Goal: Task Accomplishment & Management: Use online tool/utility

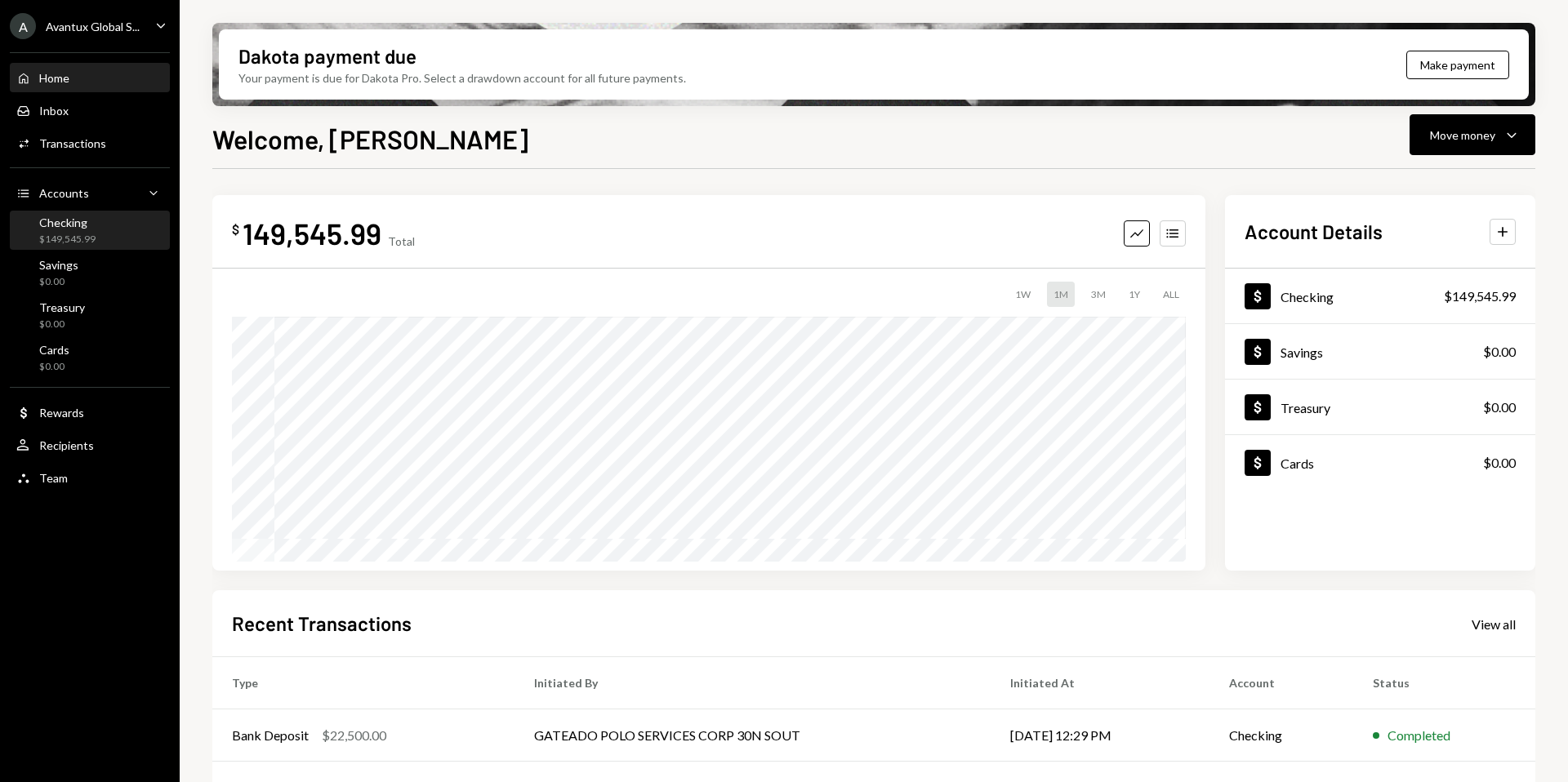
click at [75, 217] on div "Checking" at bounding box center [67, 223] width 56 height 14
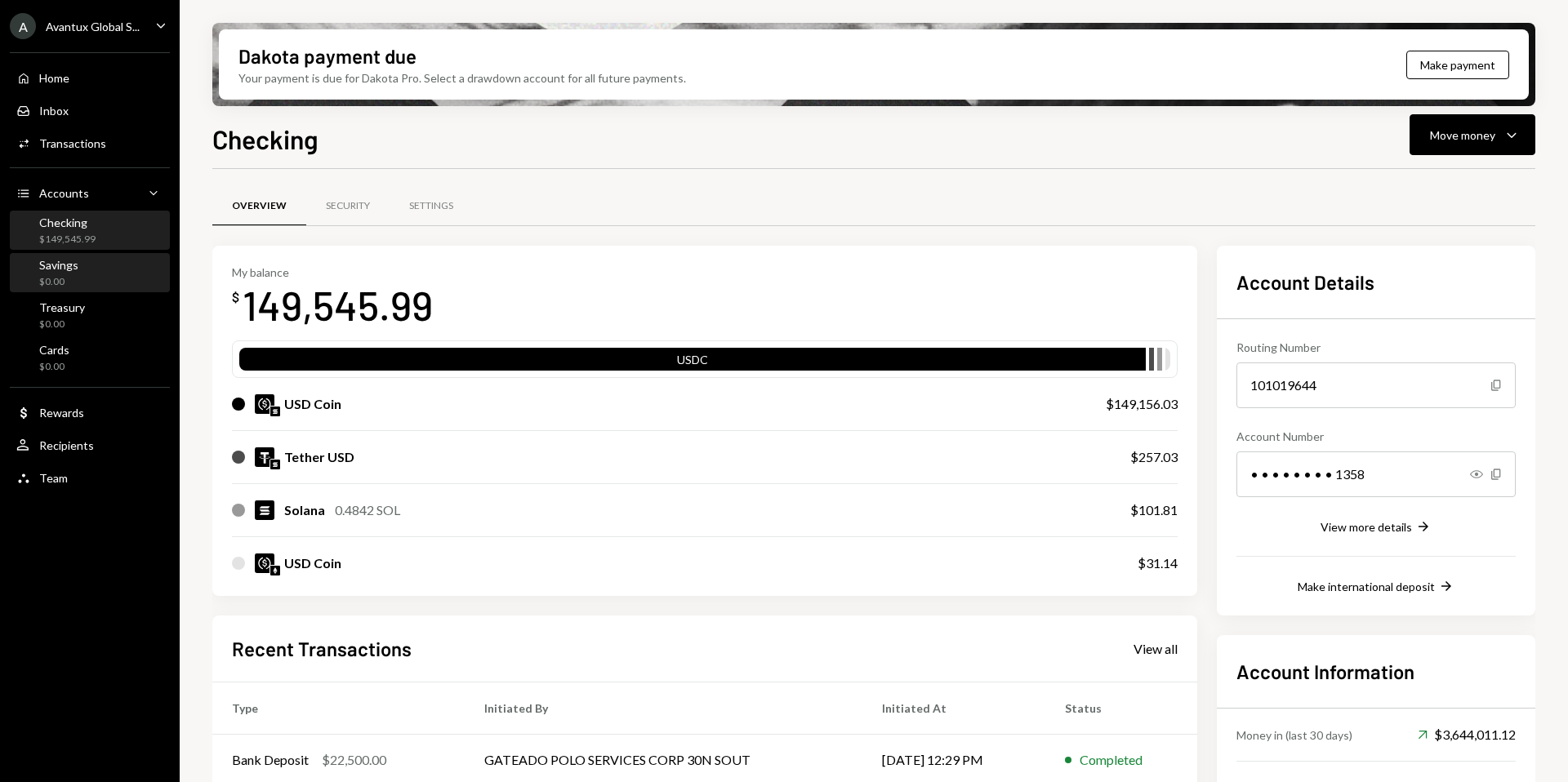
click at [87, 282] on div "Savings $0.00" at bounding box center [90, 273] width 147 height 31
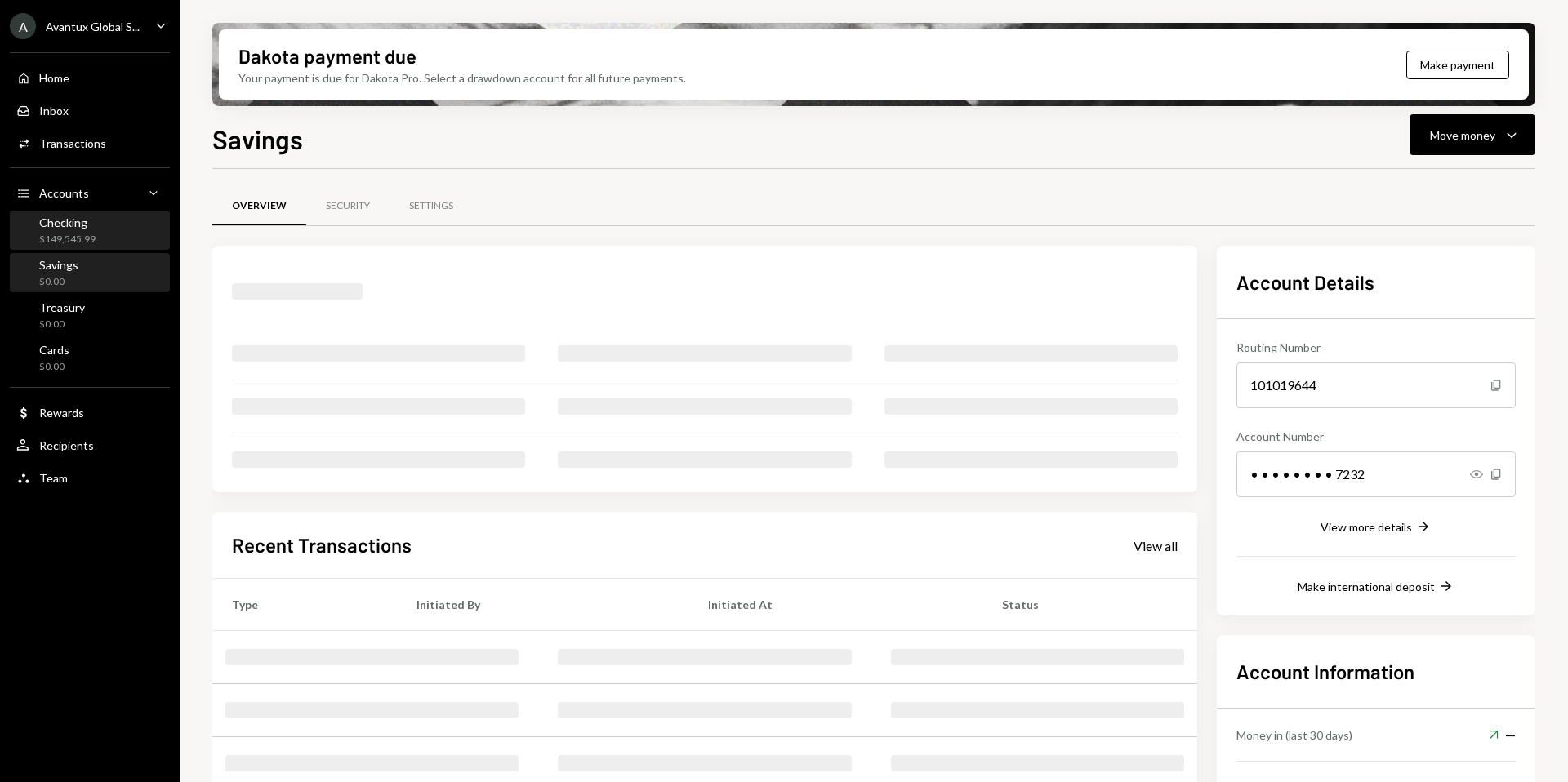
click at [87, 217] on div "Checking" at bounding box center [67, 223] width 56 height 14
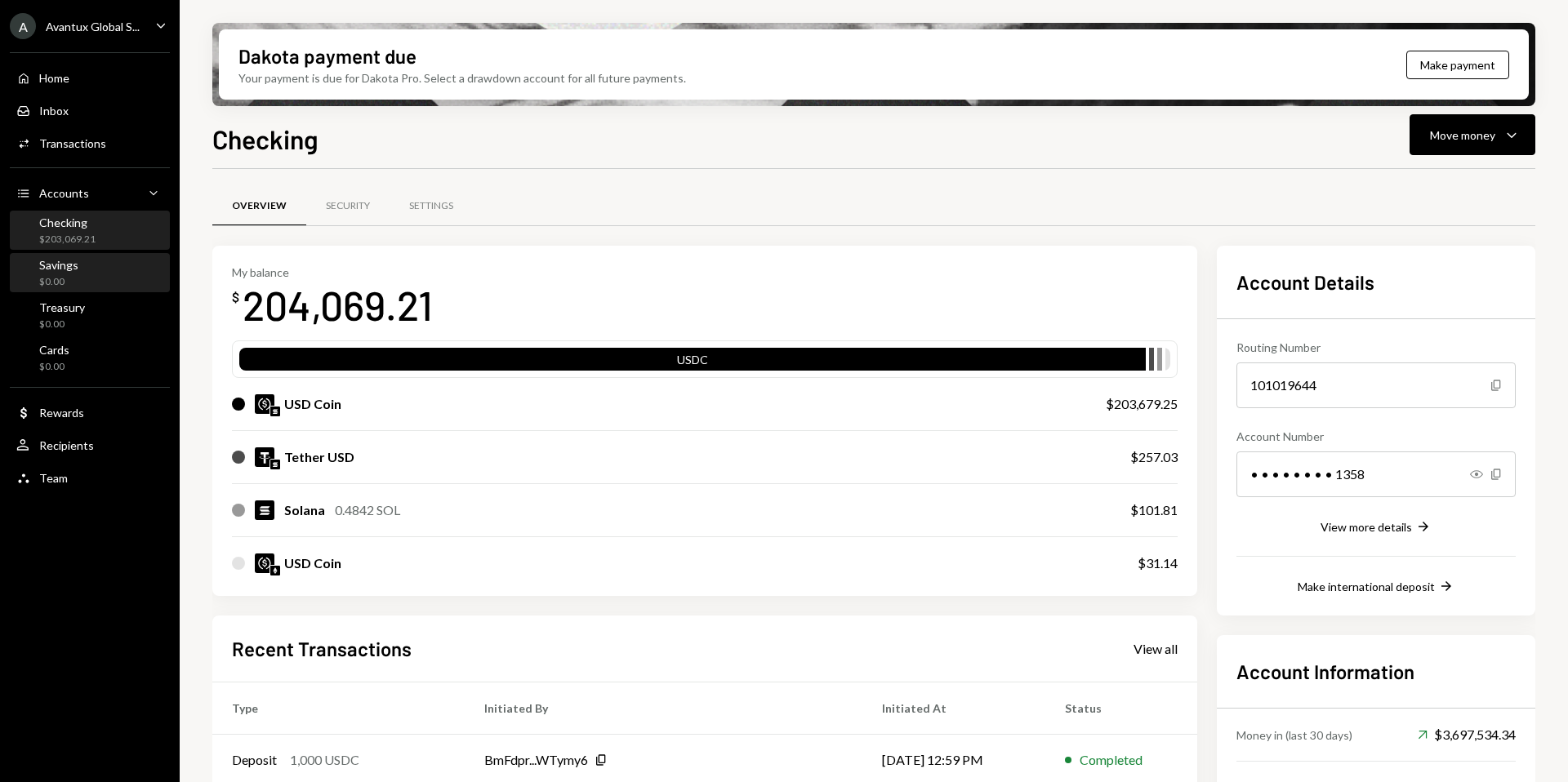
click at [95, 269] on div "Savings $0.00" at bounding box center [90, 273] width 147 height 31
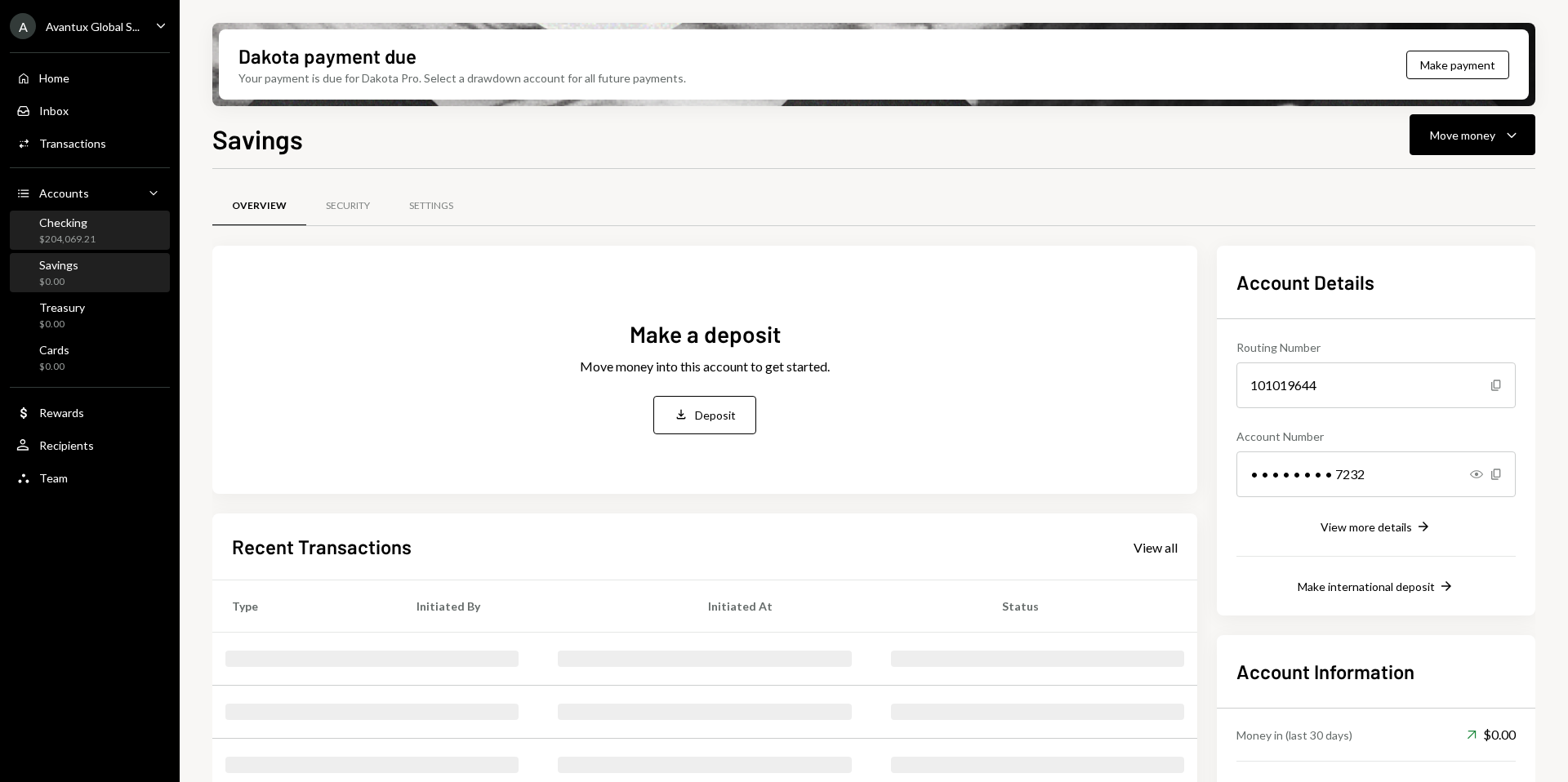
click at [89, 229] on div "Checking" at bounding box center [67, 223] width 56 height 14
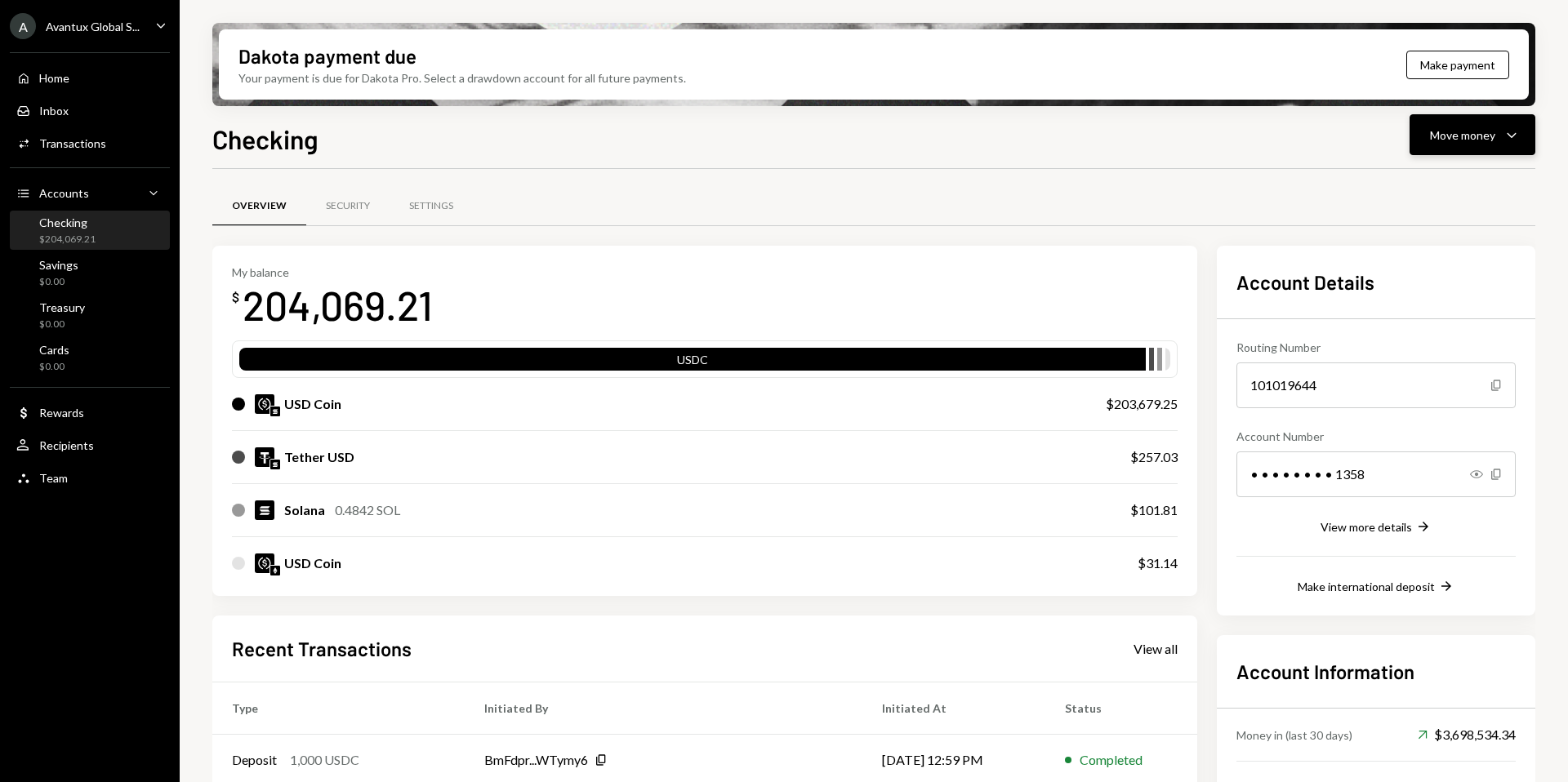
click at [1479, 127] on div "Move money" at bounding box center [1463, 135] width 65 height 17
click at [1442, 180] on div "Send" at bounding box center [1459, 184] width 119 height 17
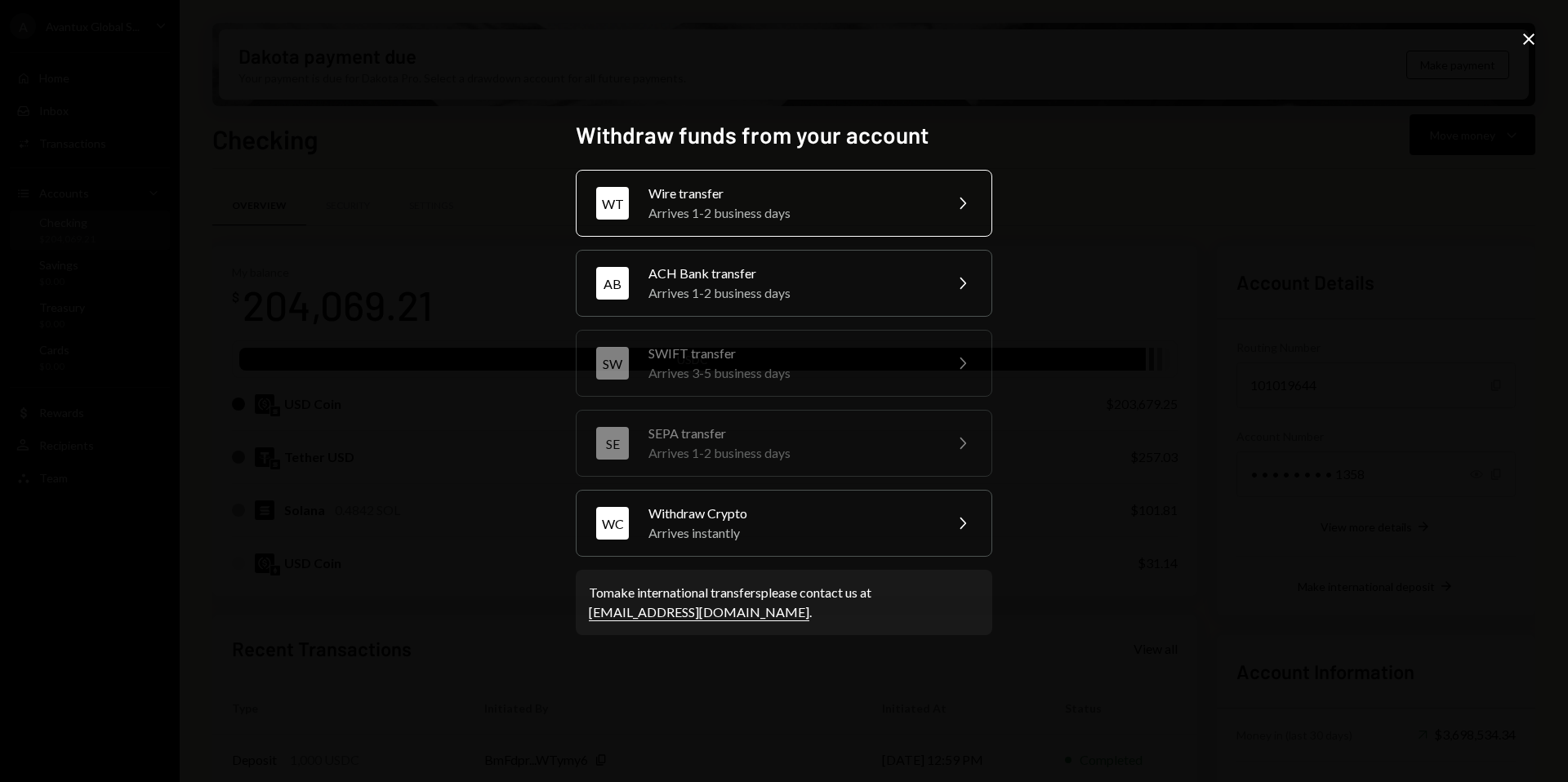
click at [822, 204] on div "Arrives 1-2 business days" at bounding box center [789, 213] width 284 height 19
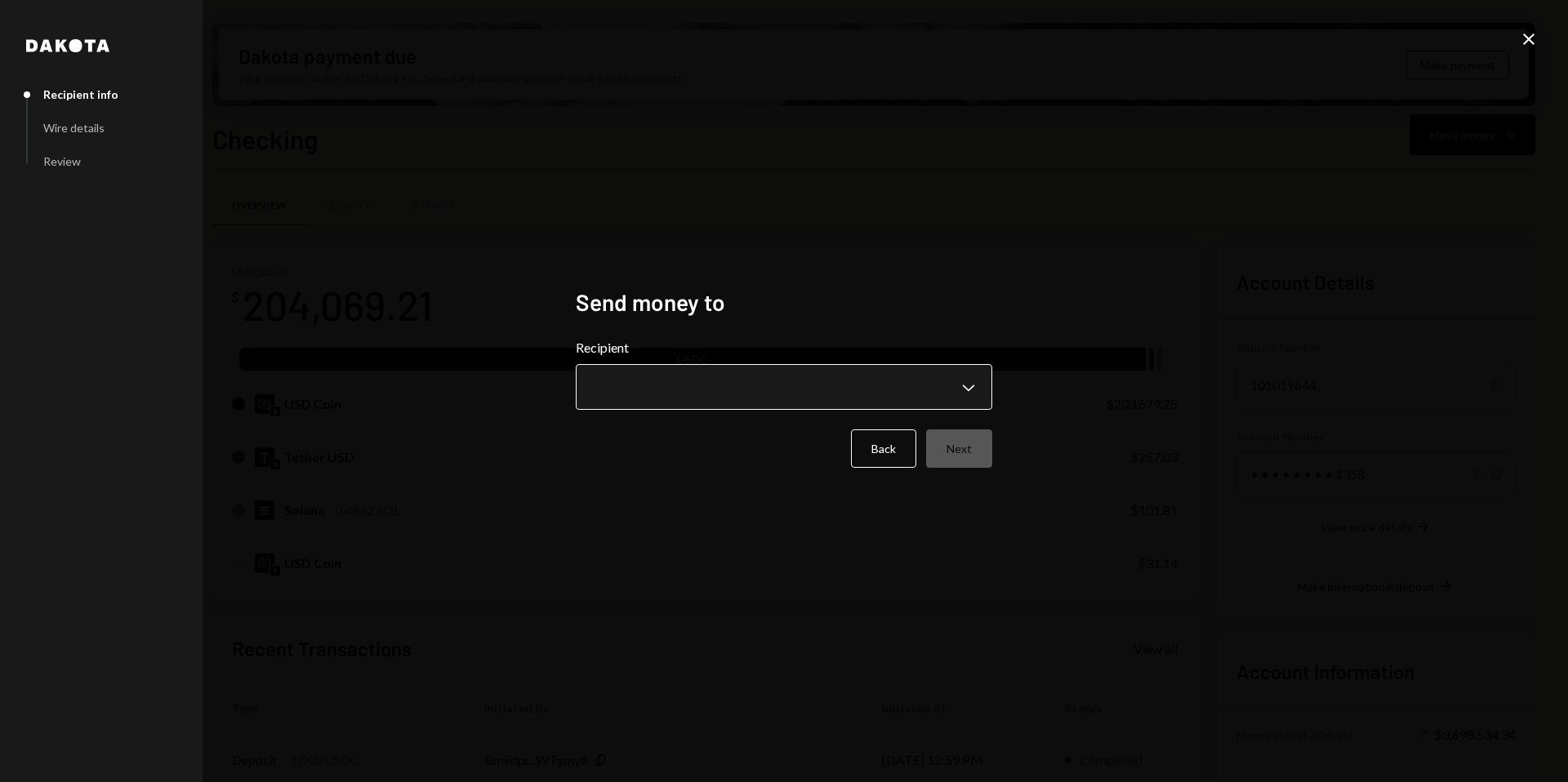
click at [957, 383] on body "A Avantux Global S... Caret Down Home Home Inbox Inbox Activities Transactions …" at bounding box center [784, 391] width 1568 height 782
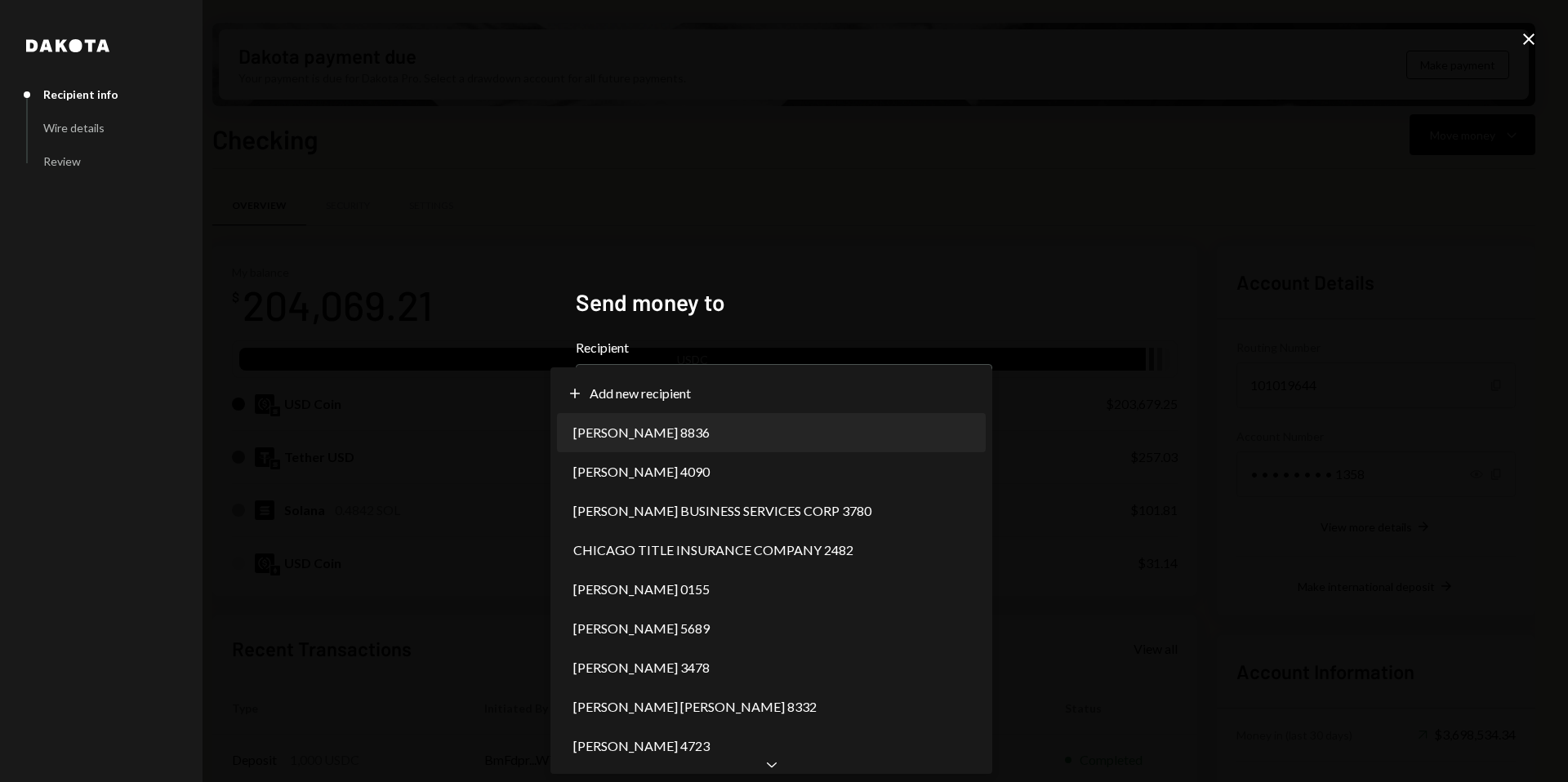
select select "**********"
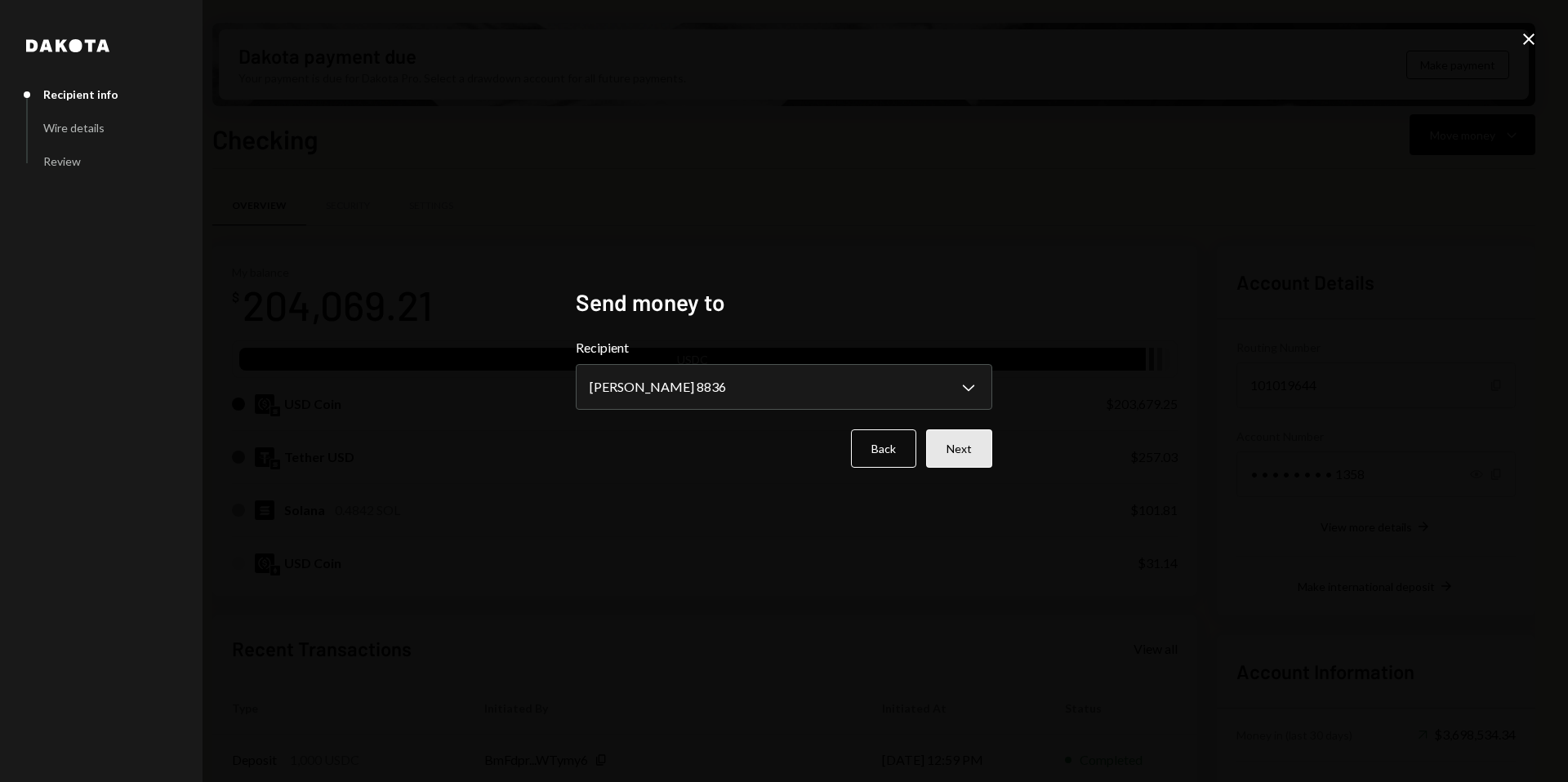
click at [945, 457] on button "Next" at bounding box center [959, 449] width 66 height 39
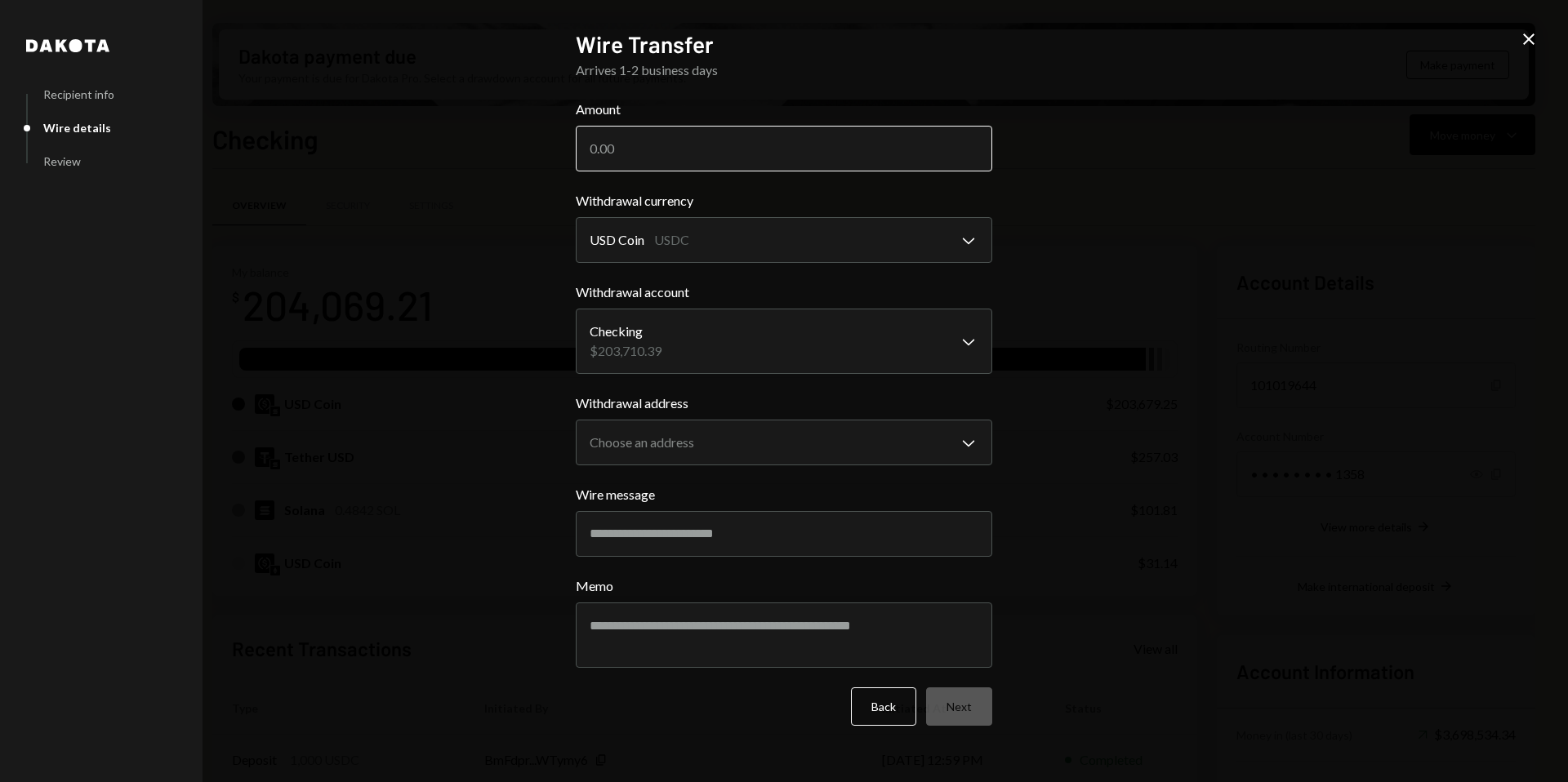
click at [907, 171] on input "Amount" at bounding box center [784, 148] width 416 height 46
click at [940, 309] on body "A Avantux Global S... Caret Down Home Home Inbox Inbox Activities Transactions …" at bounding box center [784, 391] width 1568 height 782
click at [943, 433] on body "A Avantux Global S... Caret Down Home Home Inbox Inbox Activities Transactions …" at bounding box center [784, 391] width 1568 height 782
click at [1127, 373] on div "**********" at bounding box center [784, 391] width 1568 height 782
click at [1535, 50] on div "Close" at bounding box center [1528, 40] width 19 height 22
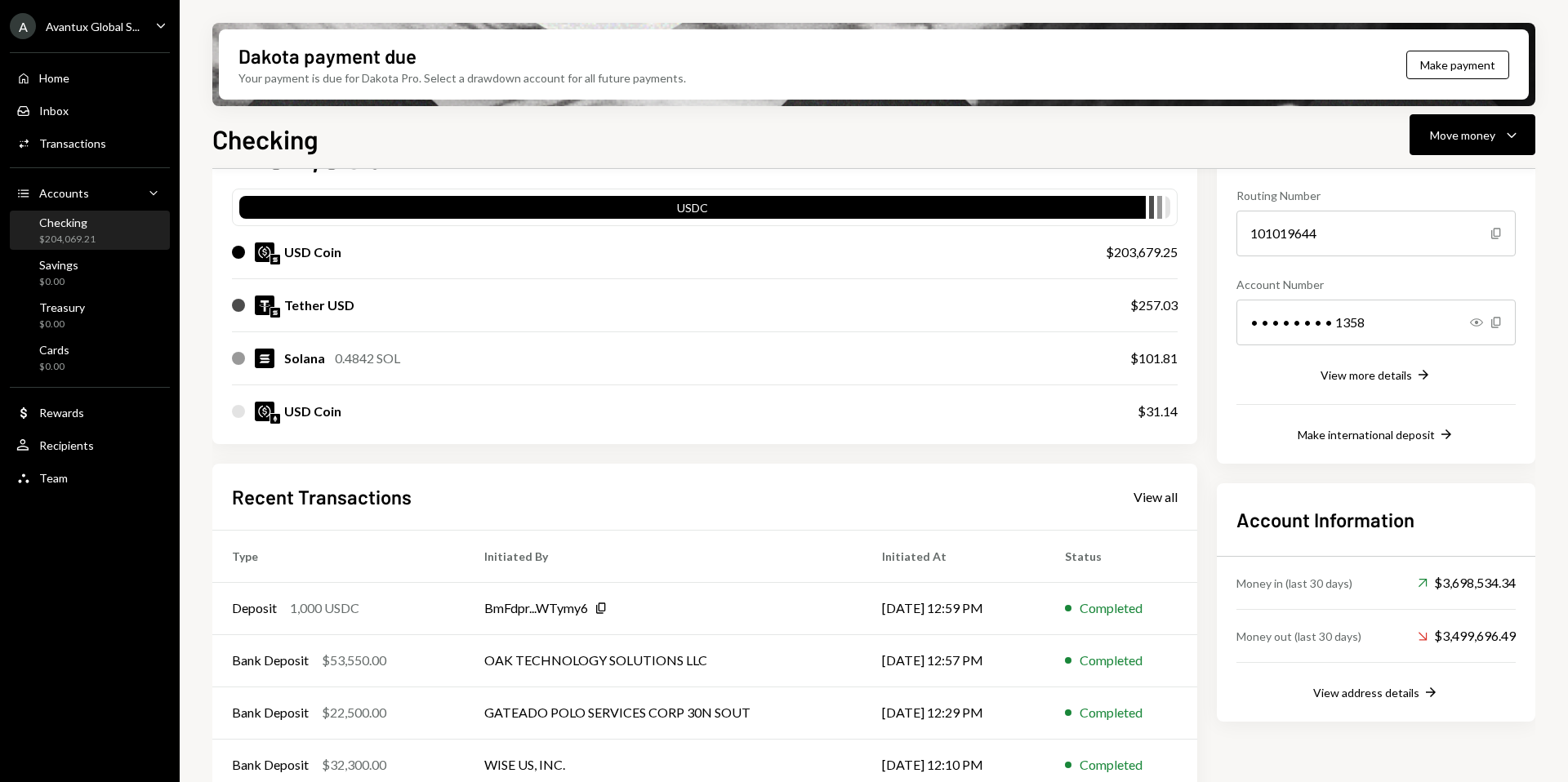
scroll to position [159, 0]
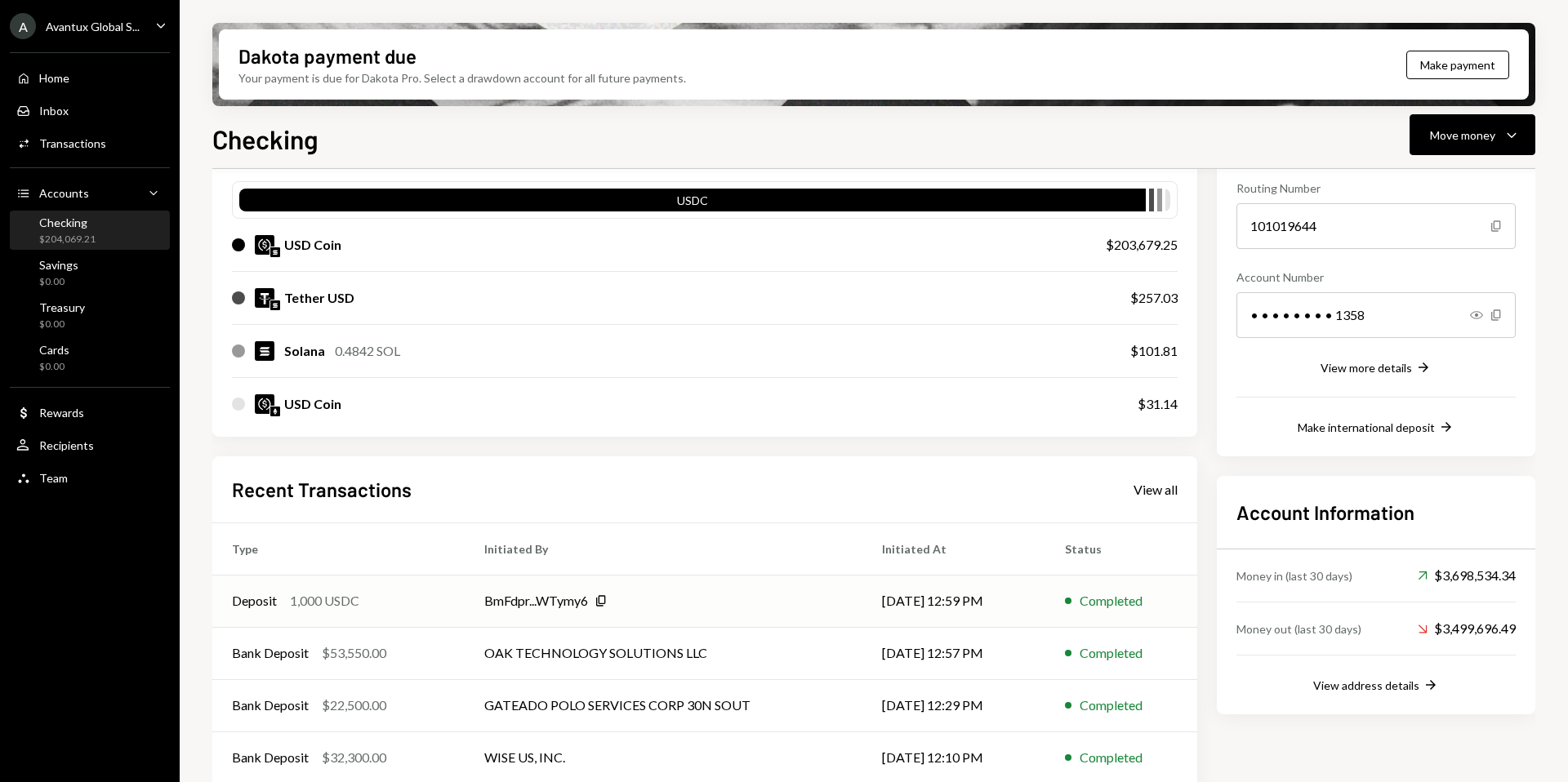
click at [551, 601] on div "BmFdpr...WTymy6" at bounding box center [536, 600] width 104 height 19
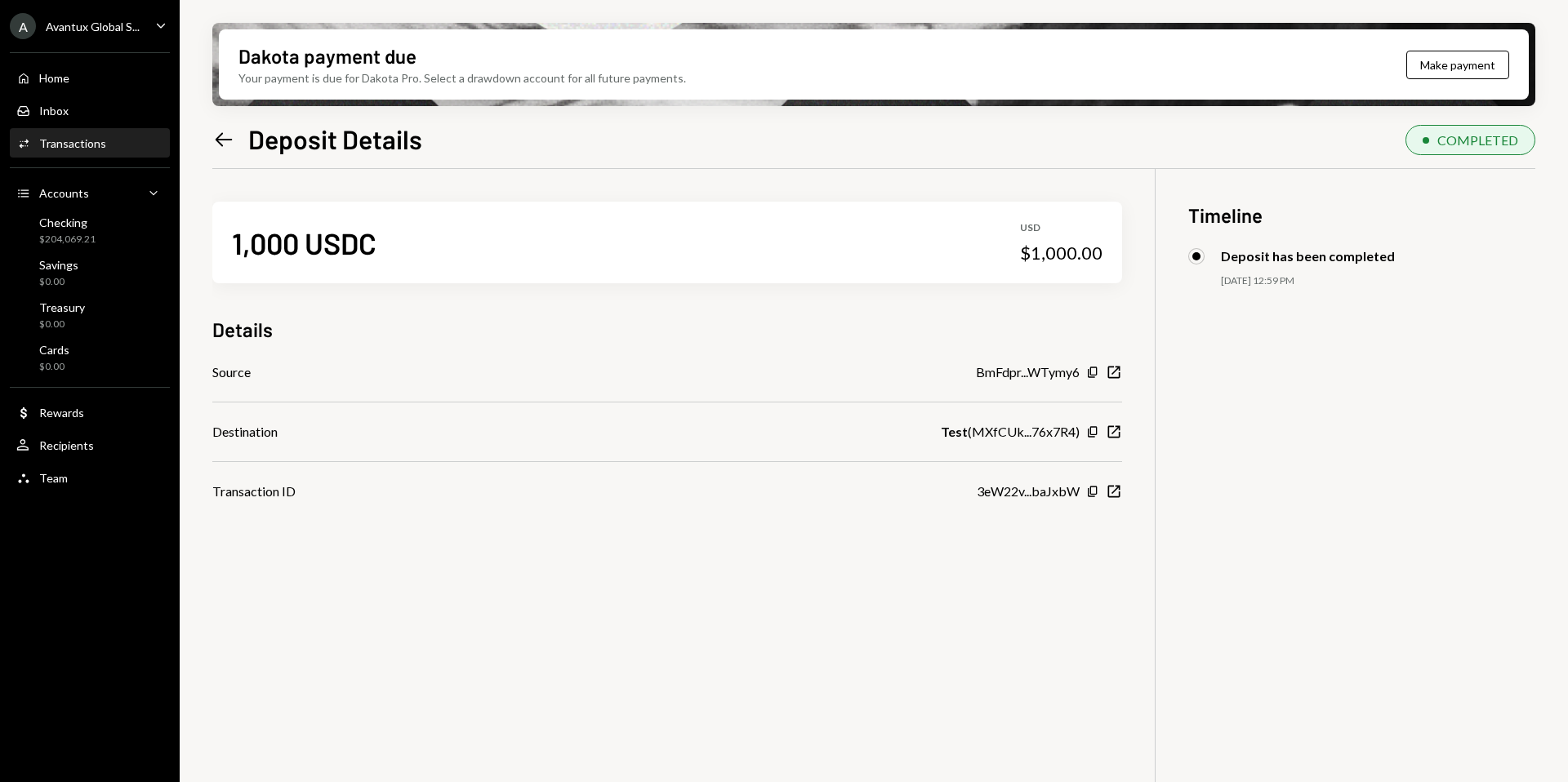
click at [219, 132] on icon "Left Arrow" at bounding box center [224, 139] width 23 height 23
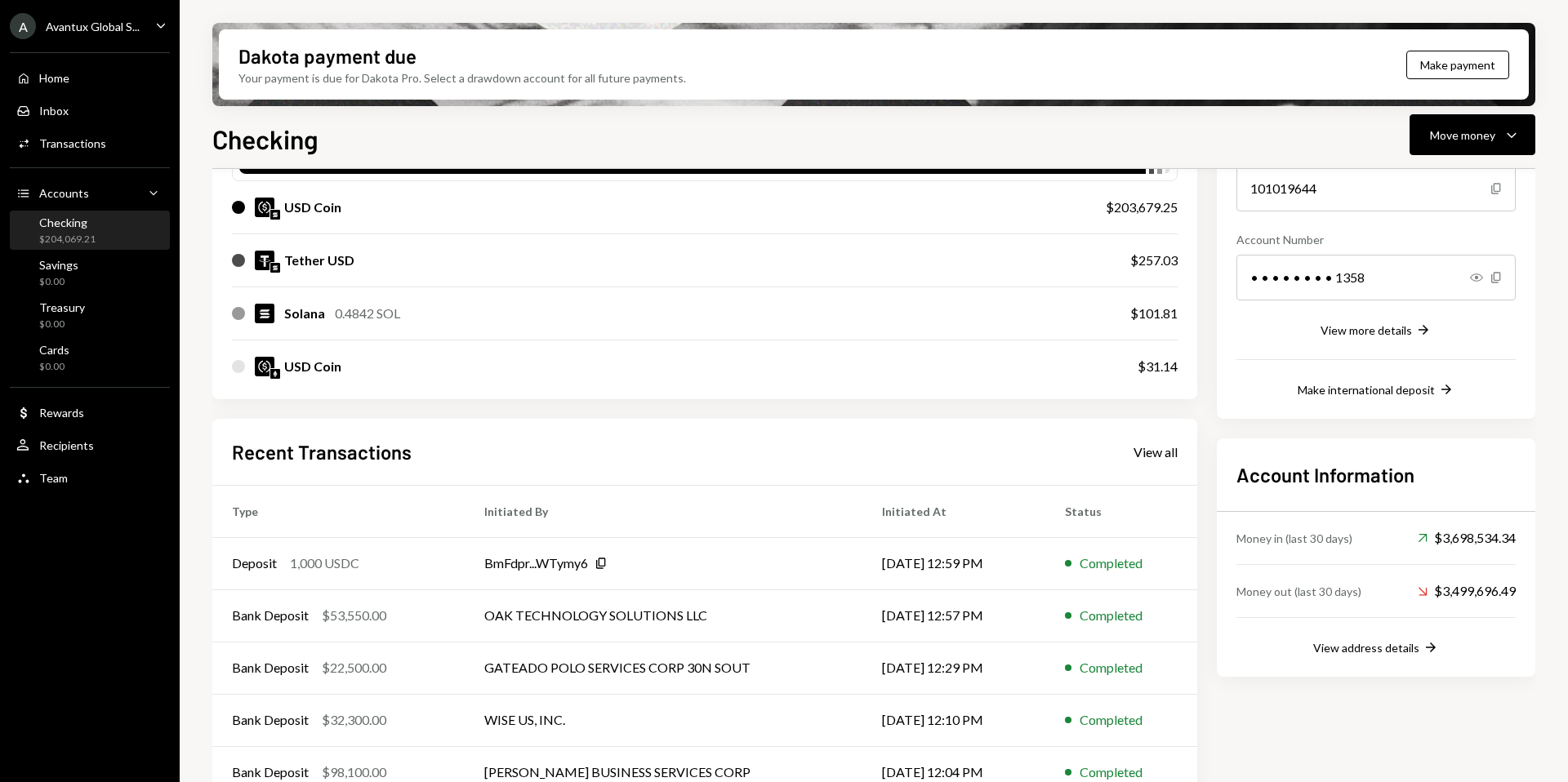
scroll to position [158, 0]
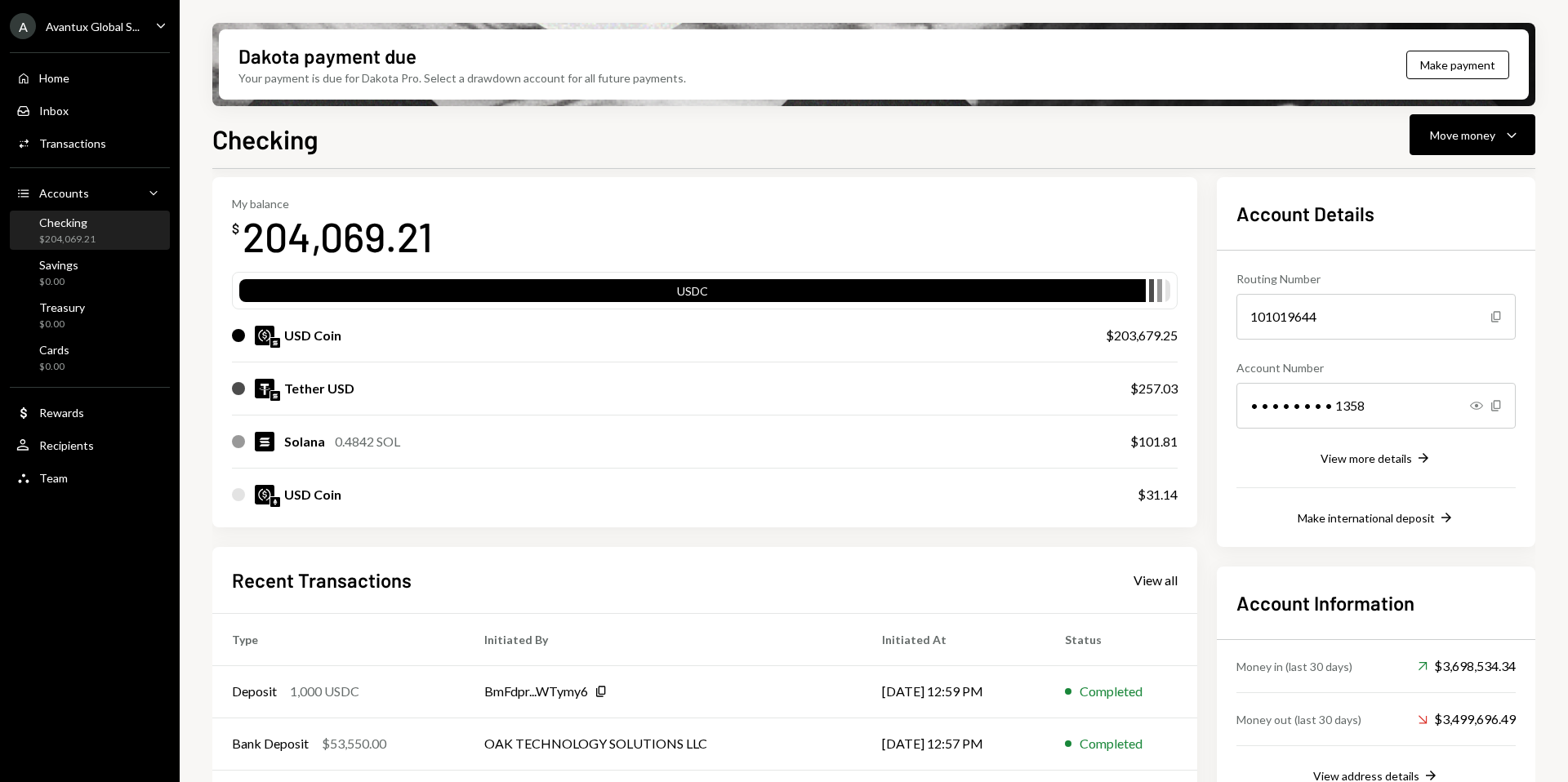
scroll to position [67, 0]
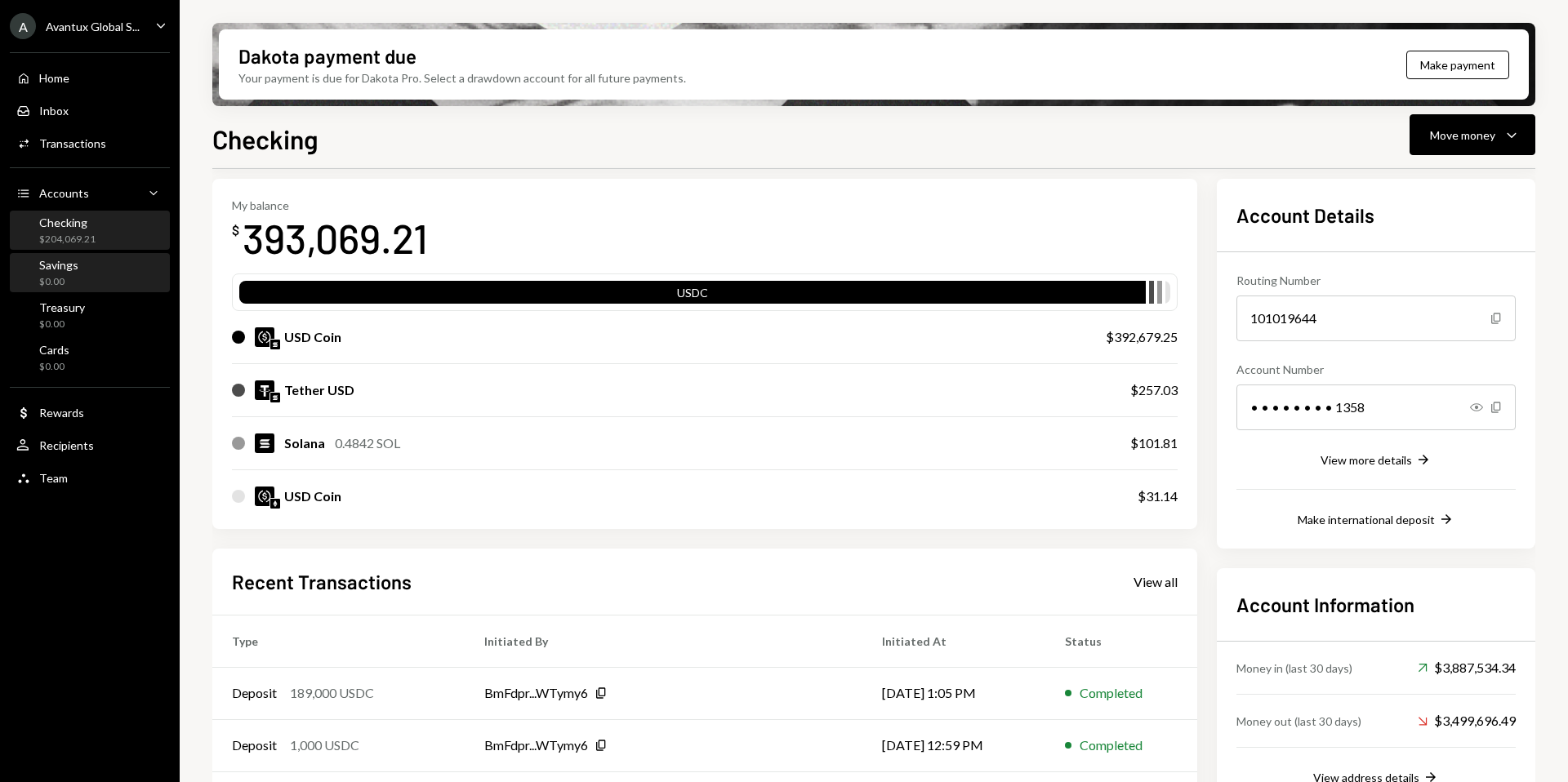
click at [63, 272] on div "Savings $0.00" at bounding box center [59, 273] width 39 height 31
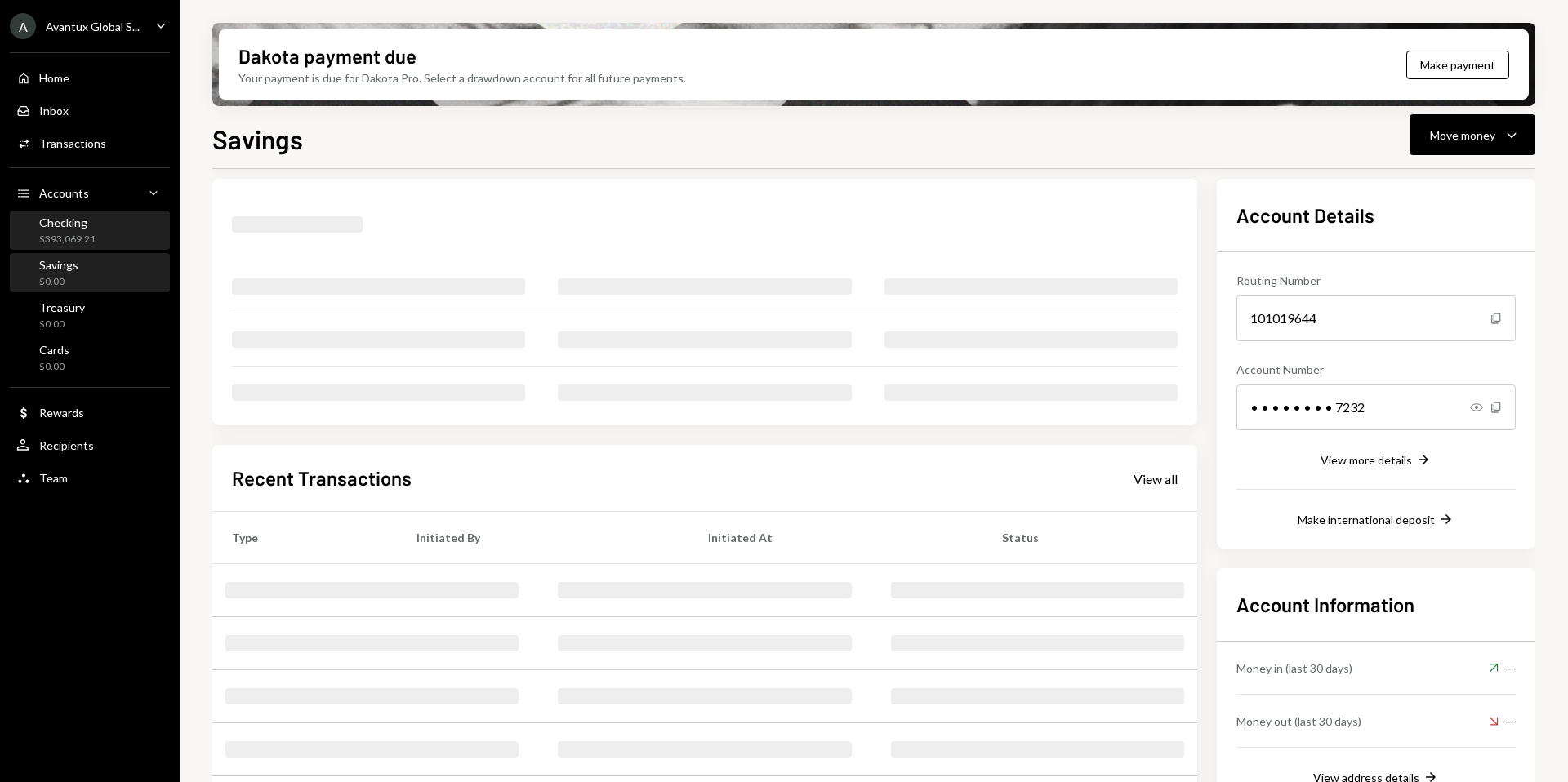
click at [74, 229] on div "Checking" at bounding box center [67, 223] width 56 height 14
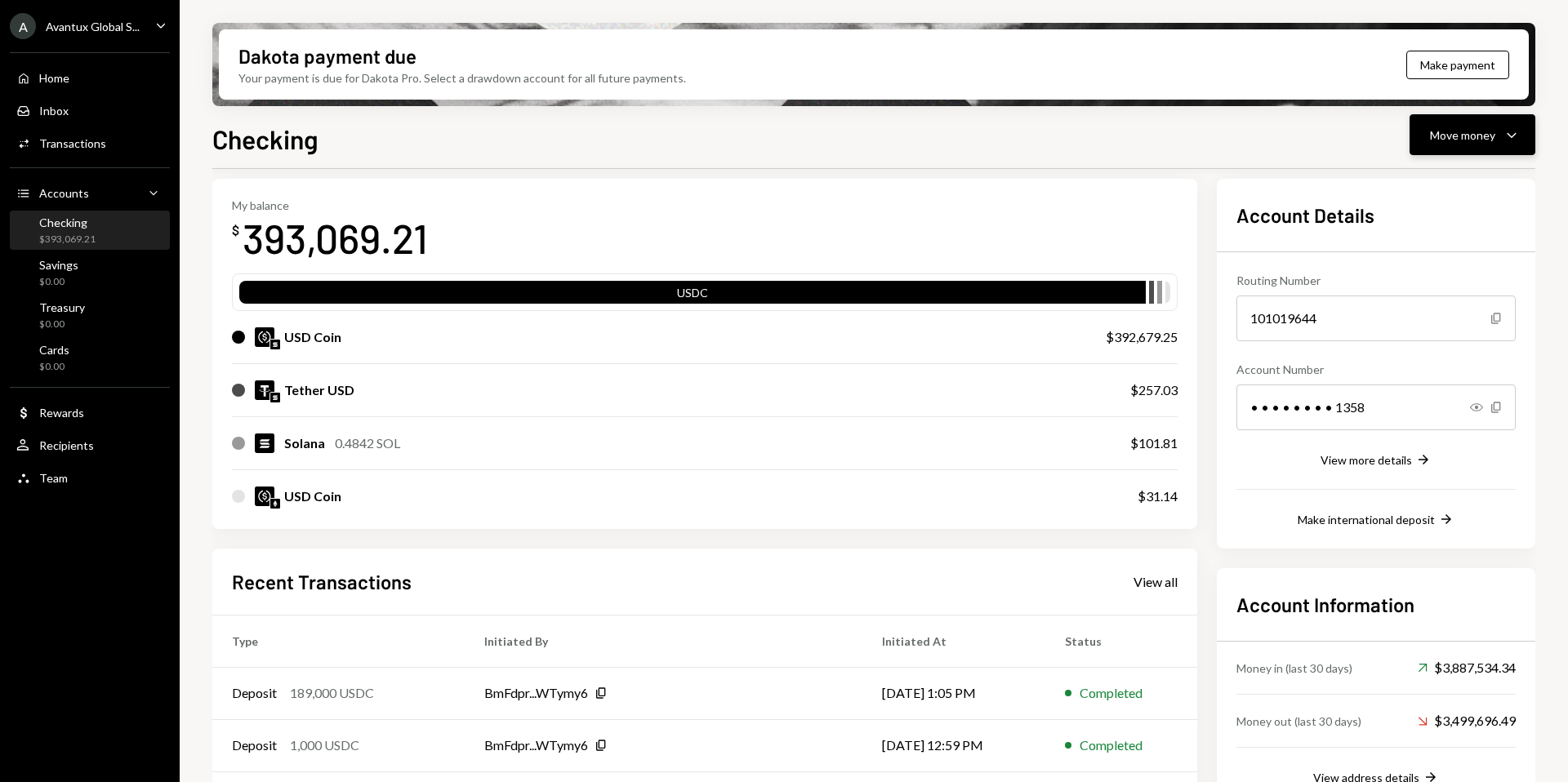
click at [1478, 134] on div "Move money" at bounding box center [1463, 135] width 65 height 17
click at [1440, 181] on div "Send" at bounding box center [1459, 184] width 119 height 17
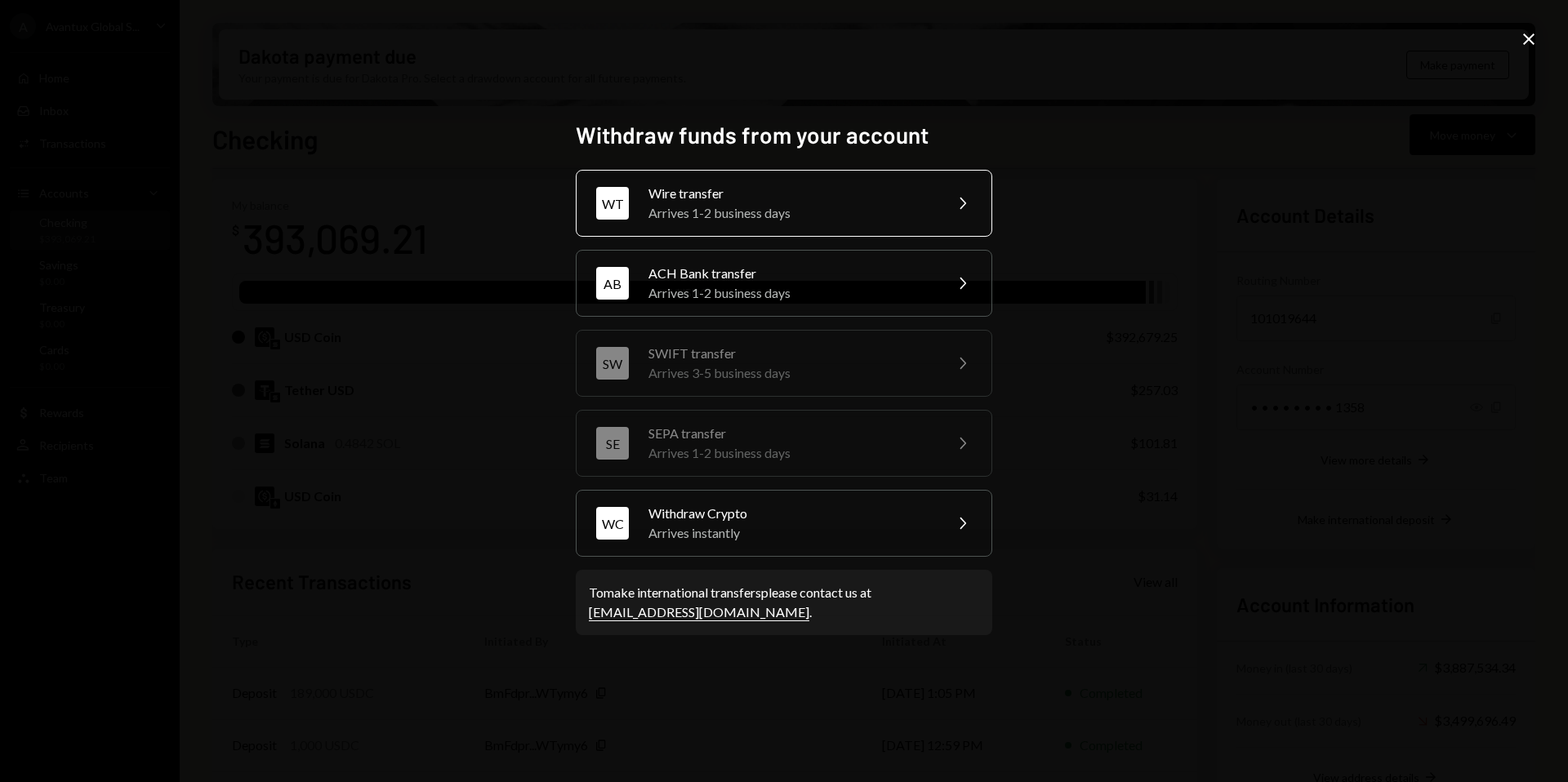
click at [805, 188] on div "Wire transfer" at bounding box center [789, 193] width 284 height 19
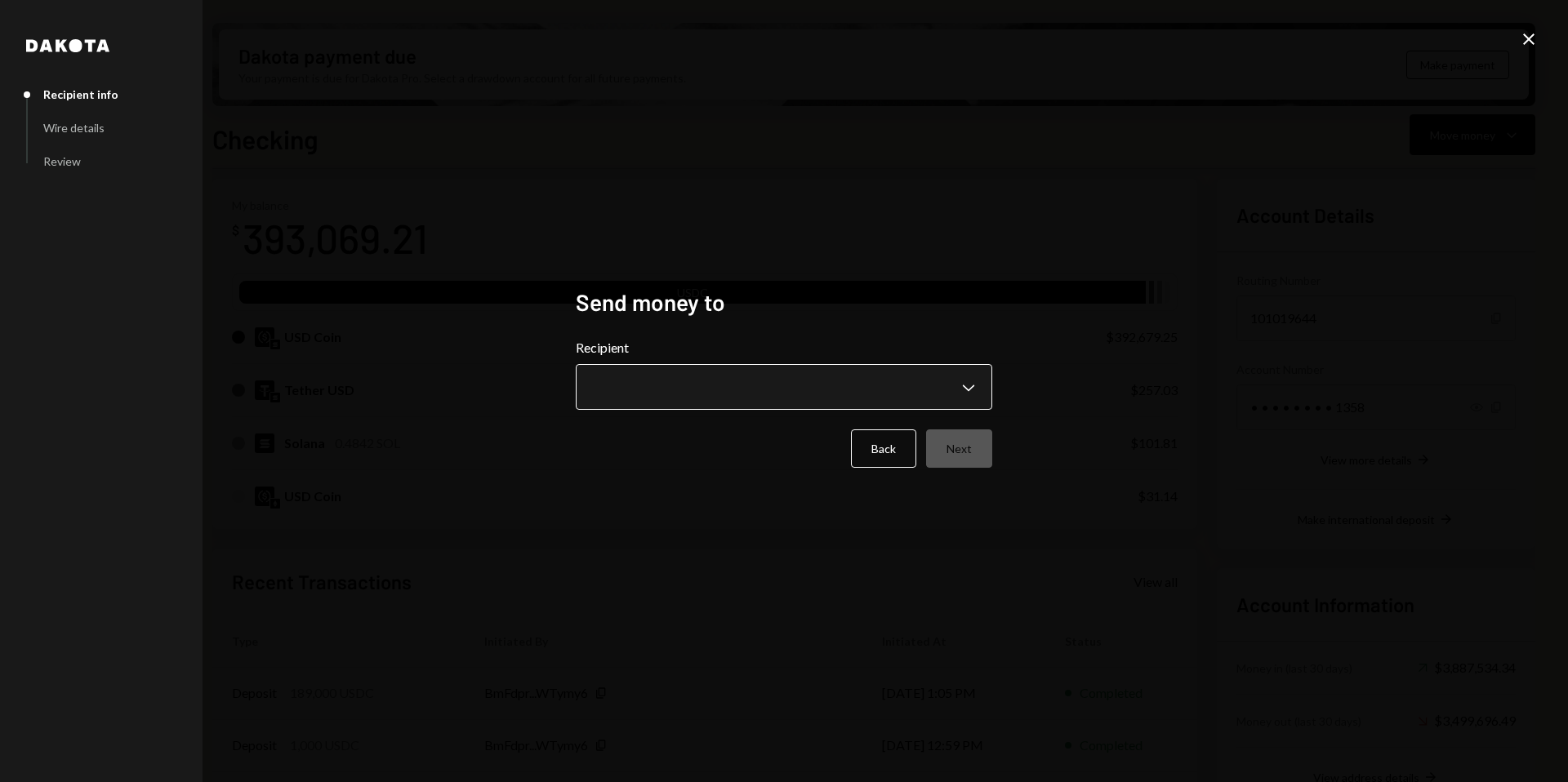
click at [723, 388] on body "A Avantux Global S... Caret Down Home Home Inbox Inbox Activities Transactions …" at bounding box center [784, 391] width 1568 height 782
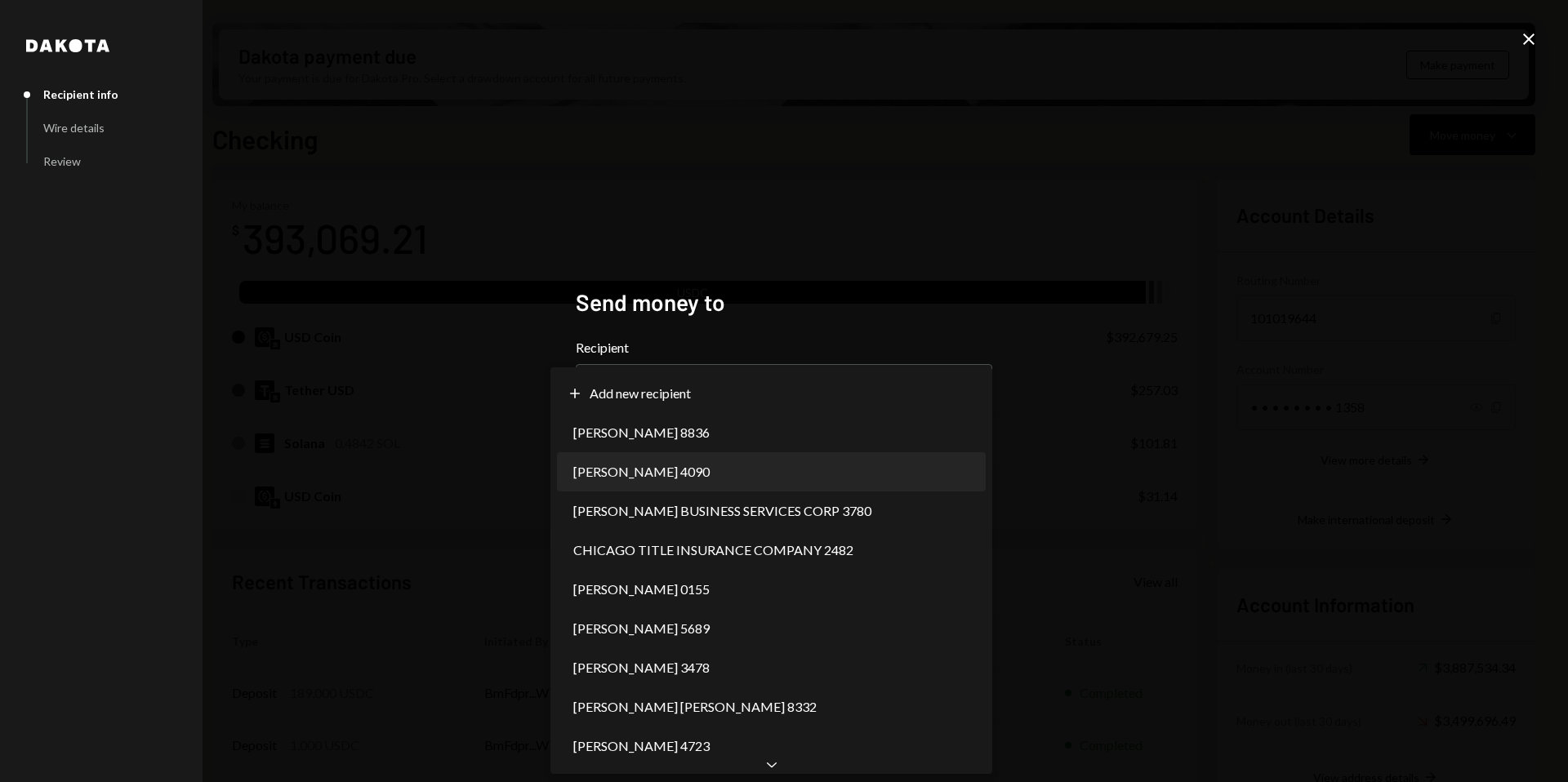
select select "**********"
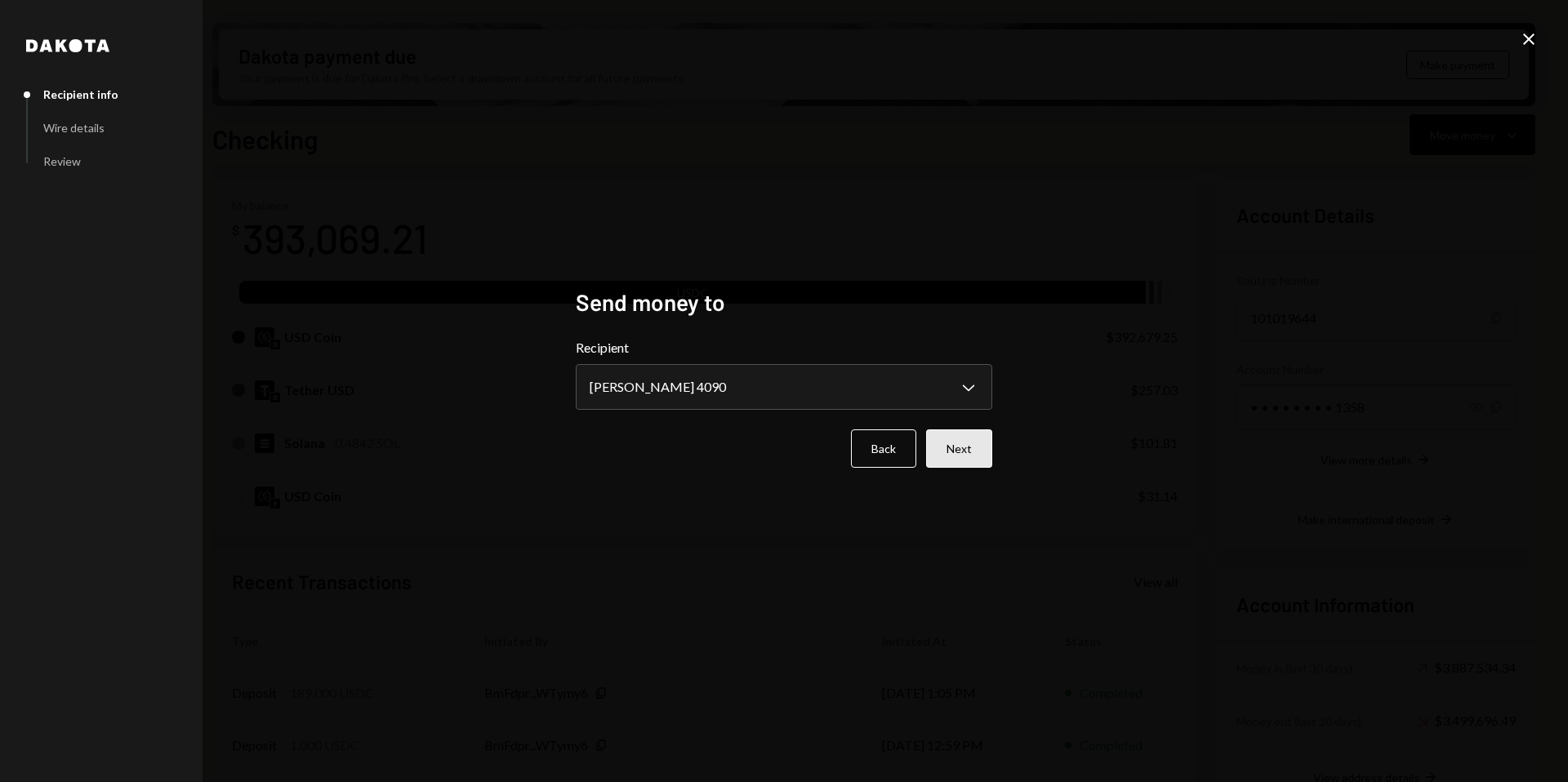
click at [965, 453] on button "Next" at bounding box center [959, 449] width 66 height 39
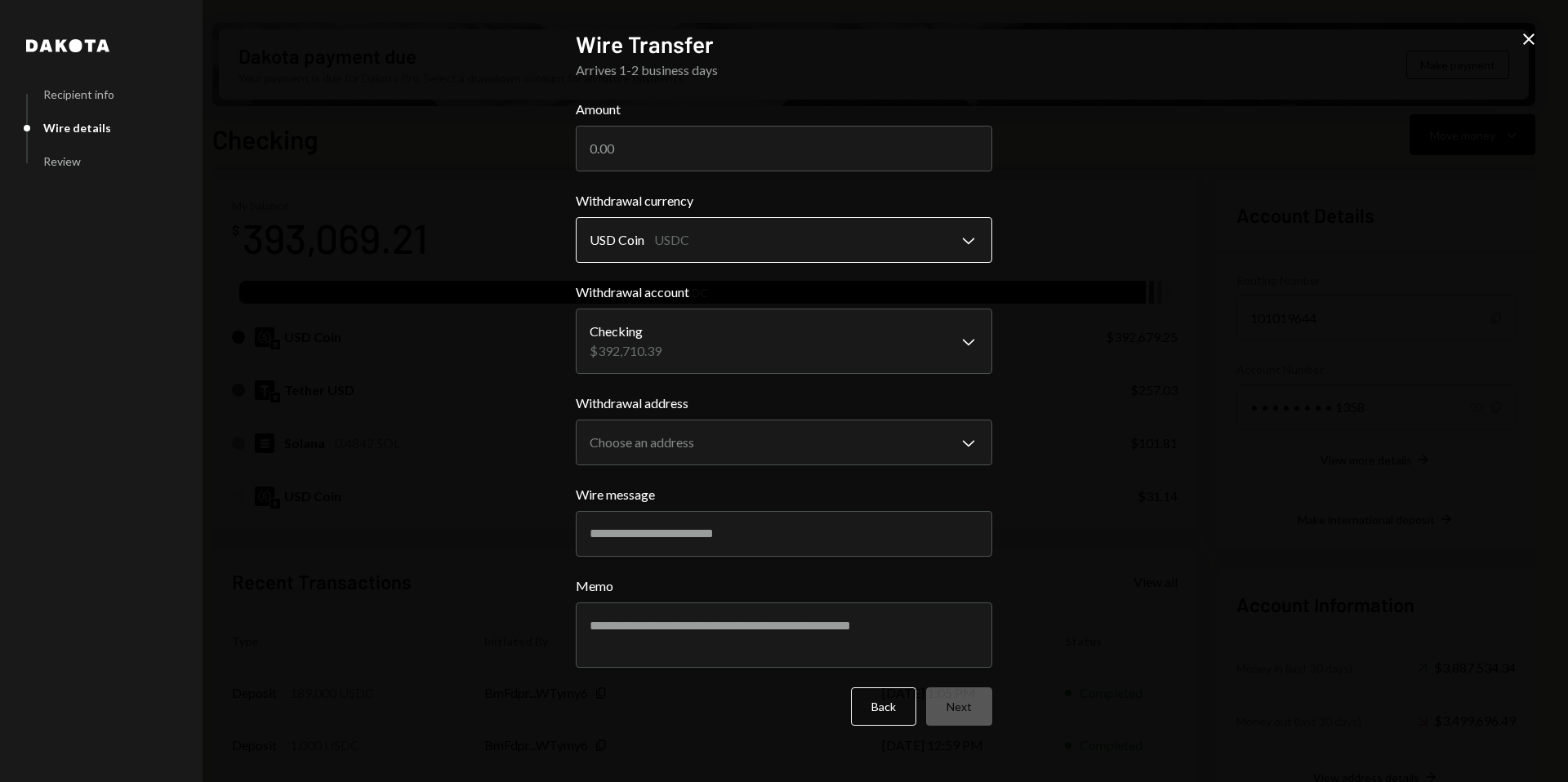
click at [819, 244] on body "A Avantux Global S... Caret Down Home Home Inbox Inbox Activities Transactions …" at bounding box center [784, 391] width 1568 height 782
click at [808, 332] on body "A Avantux Global S... Caret Down Home Home Inbox Inbox Activities Transactions …" at bounding box center [784, 391] width 1568 height 782
click at [815, 441] on body "A Avantux Global S... Caret Down Home Home Inbox Inbox Activities Transactions …" at bounding box center [784, 391] width 1568 height 782
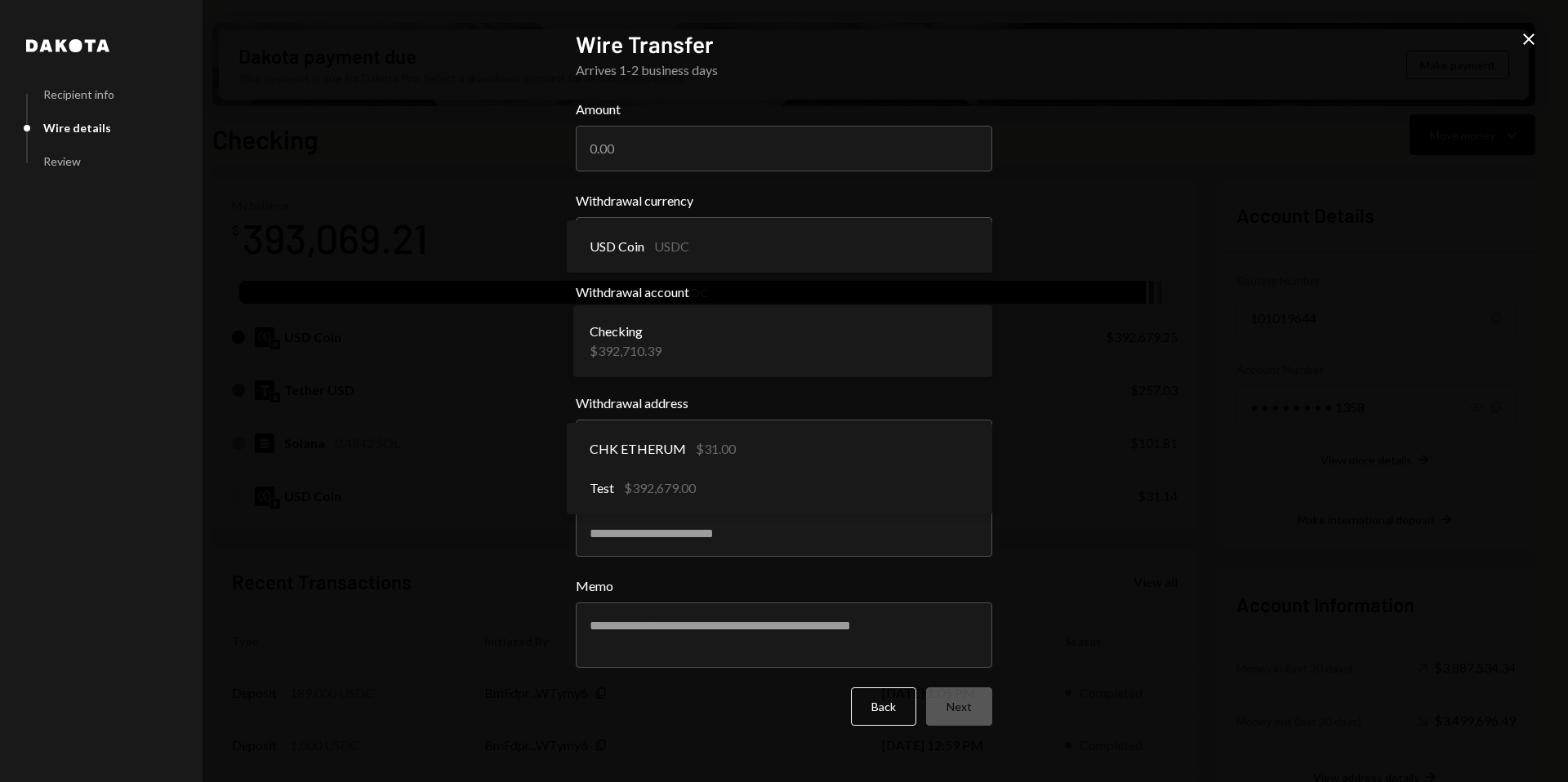
click at [1128, 445] on div "**********" at bounding box center [784, 391] width 1568 height 782
click at [1517, 33] on div "**********" at bounding box center [784, 391] width 1568 height 782
click at [1533, 35] on icon at bounding box center [1529, 39] width 12 height 12
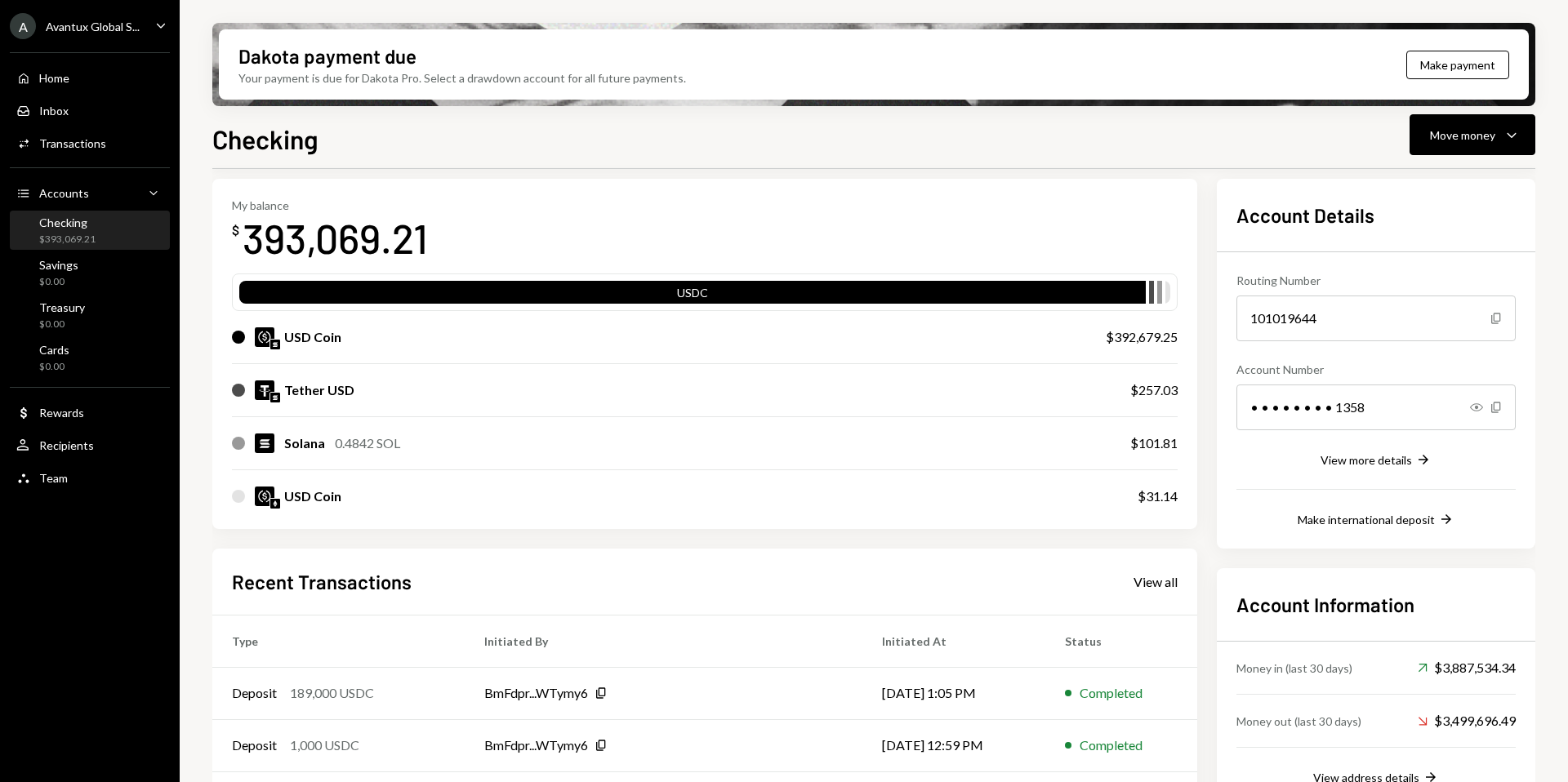
click at [113, 33] on div "A Avantux Global S..." at bounding box center [75, 26] width 130 height 26
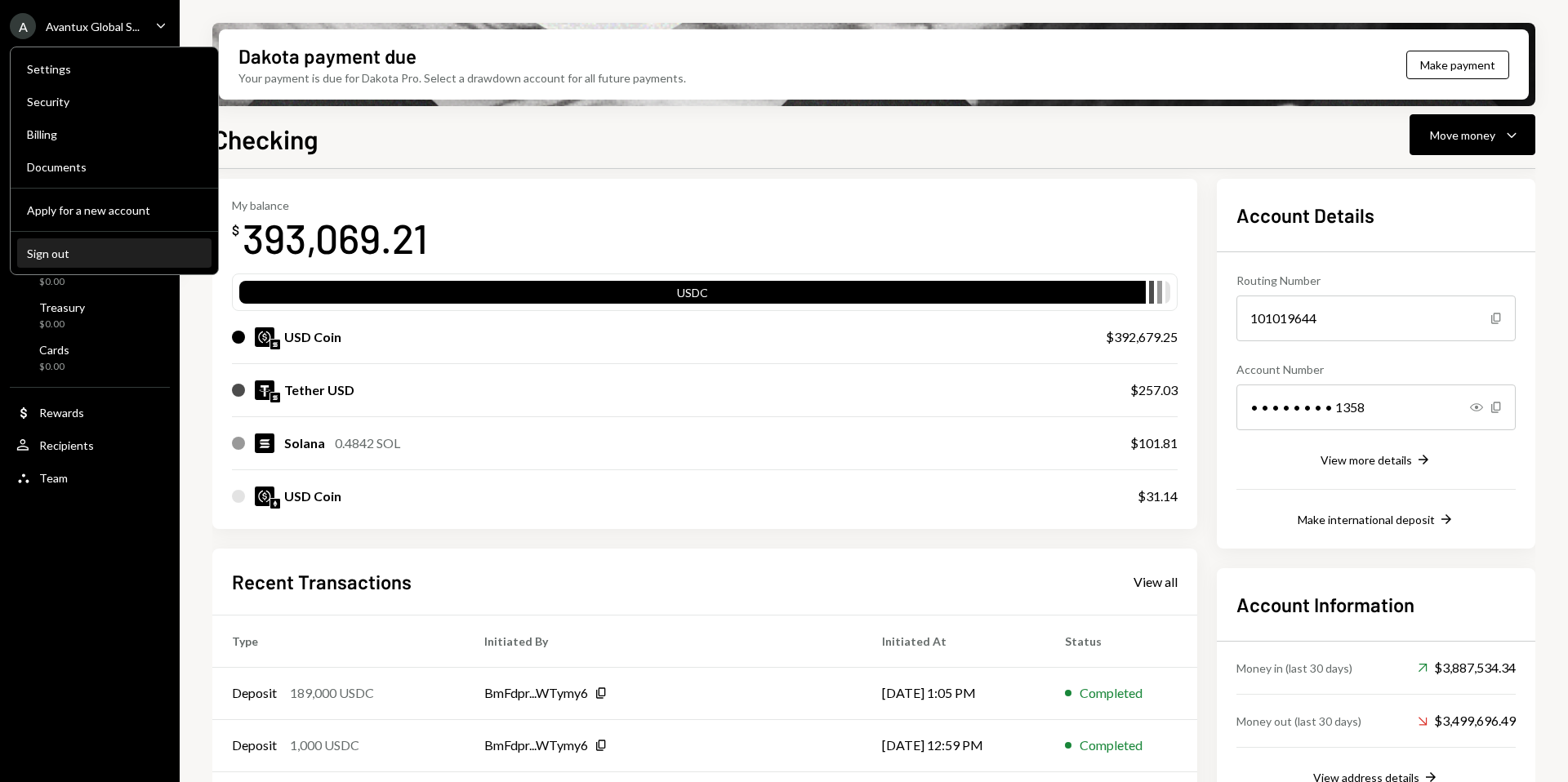
click at [65, 250] on div "Sign out" at bounding box center [114, 254] width 175 height 14
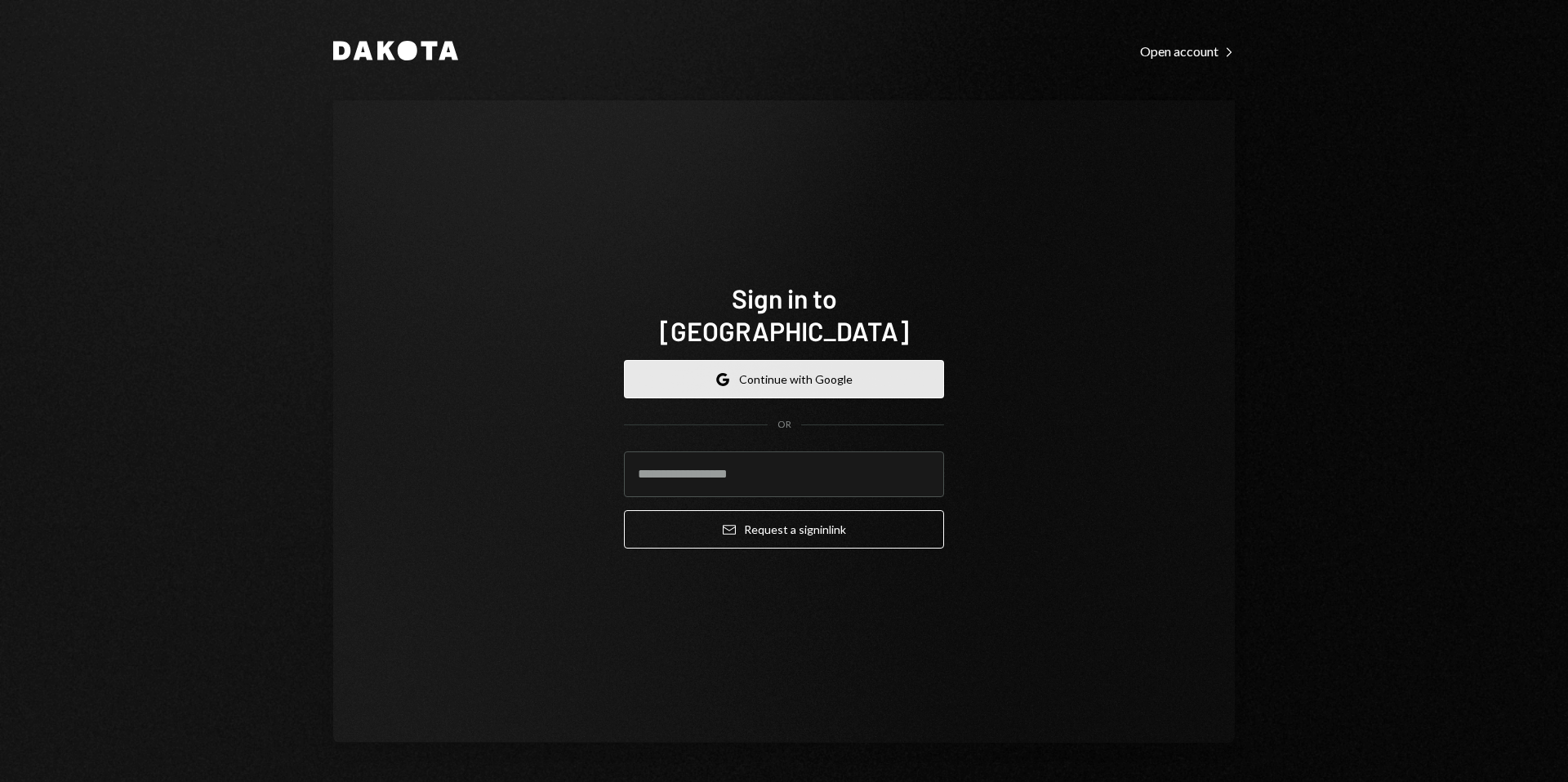
click at [769, 363] on button "Google Continue with Google" at bounding box center [784, 379] width 320 height 39
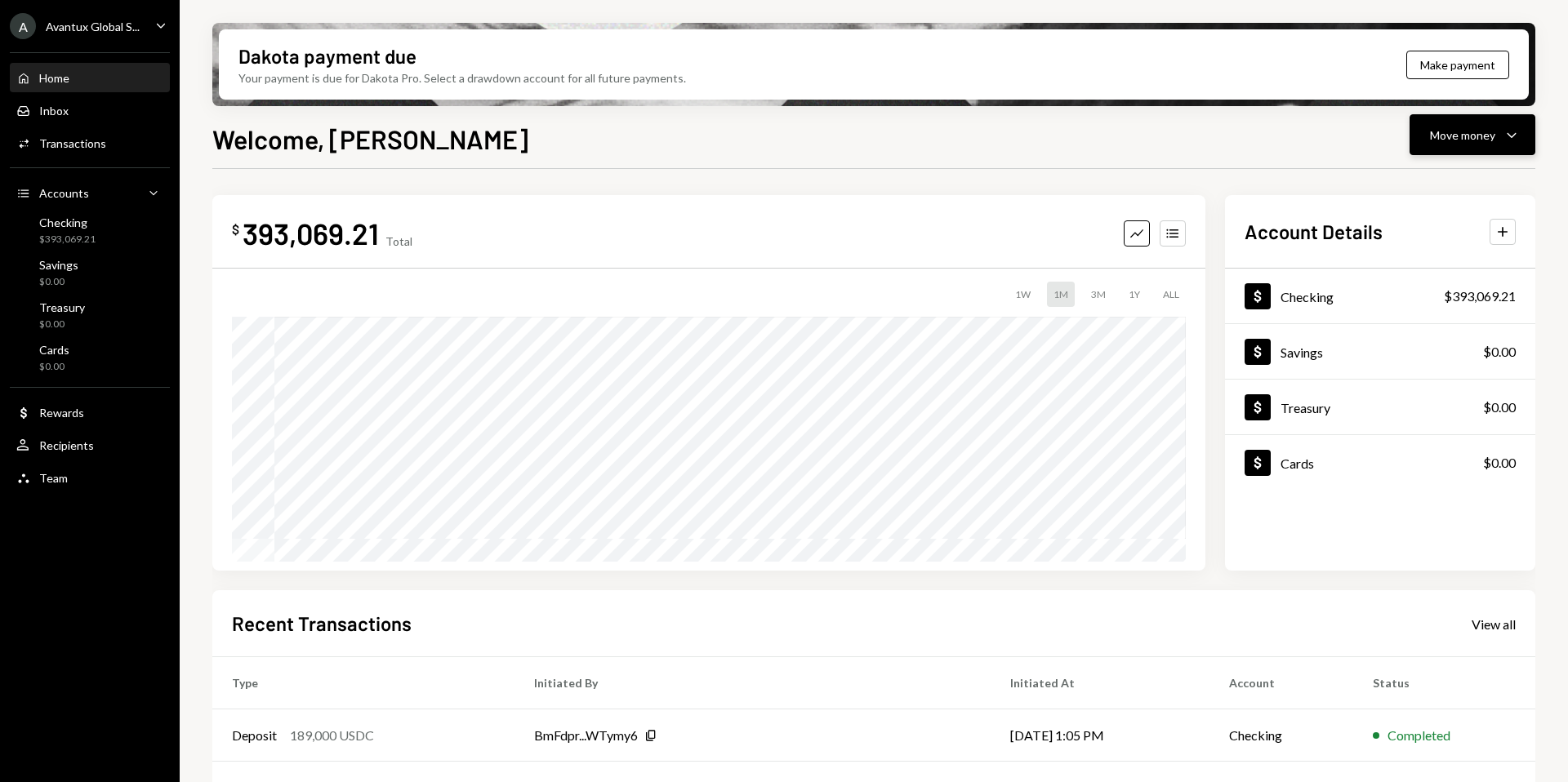
click at [1469, 126] on div "Move money" at bounding box center [1463, 135] width 65 height 17
click at [1447, 183] on div "Send" at bounding box center [1459, 184] width 119 height 17
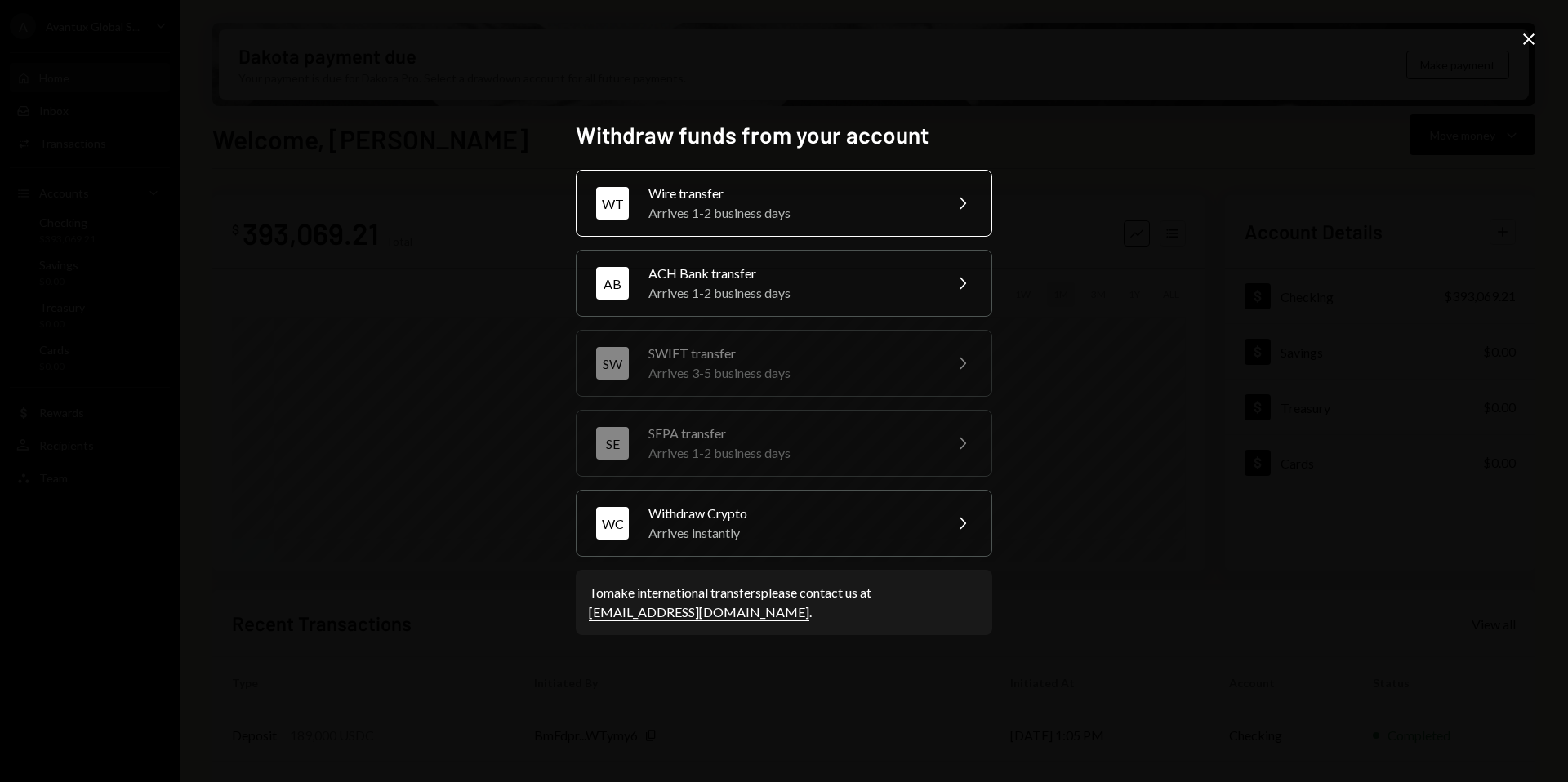
click at [718, 193] on div "Wire transfer" at bounding box center [789, 193] width 284 height 19
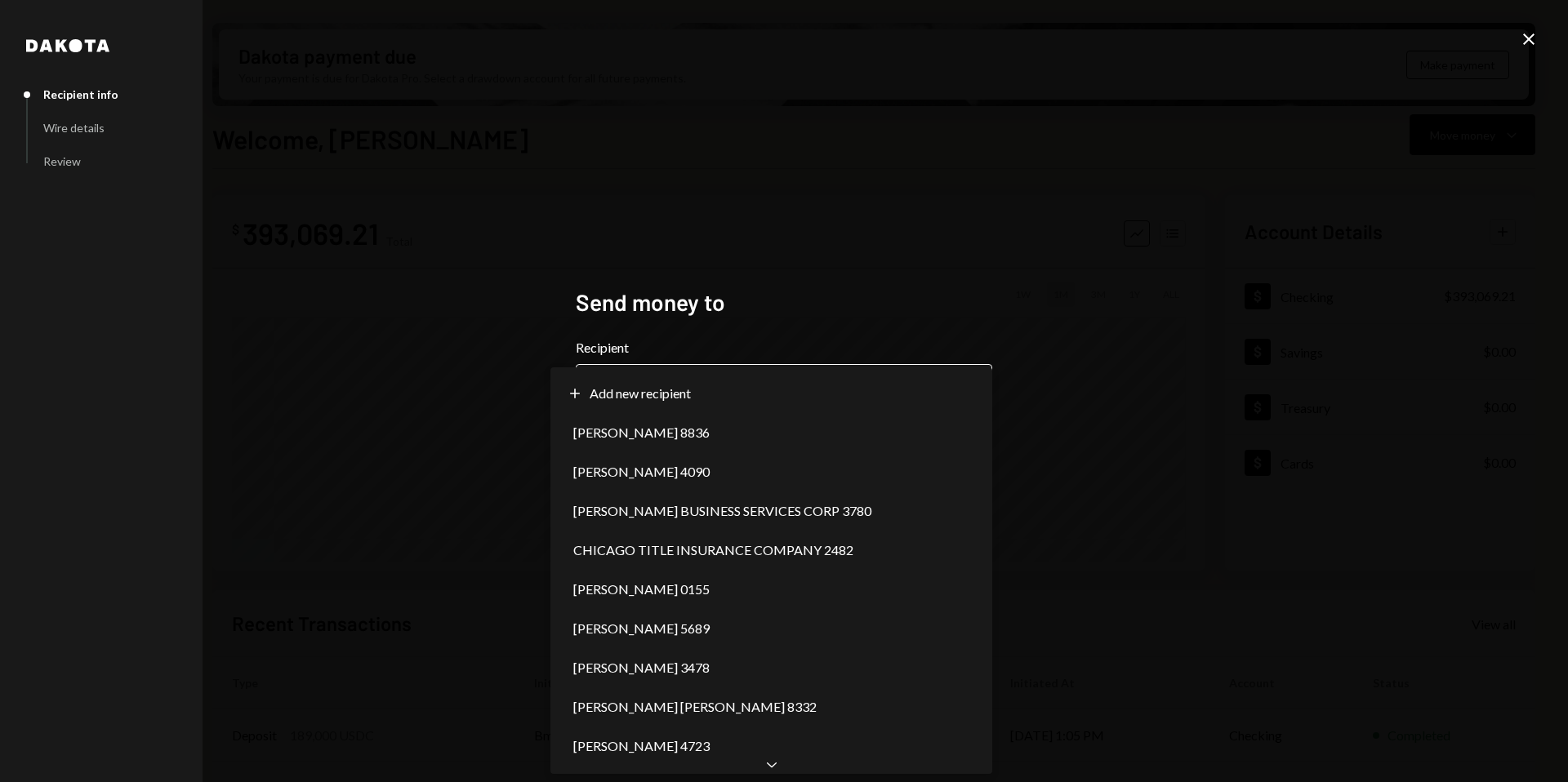
click at [743, 400] on body "A Avantux Global S... Caret Down Home Home Inbox Inbox Activities Transactions …" at bounding box center [784, 391] width 1568 height 782
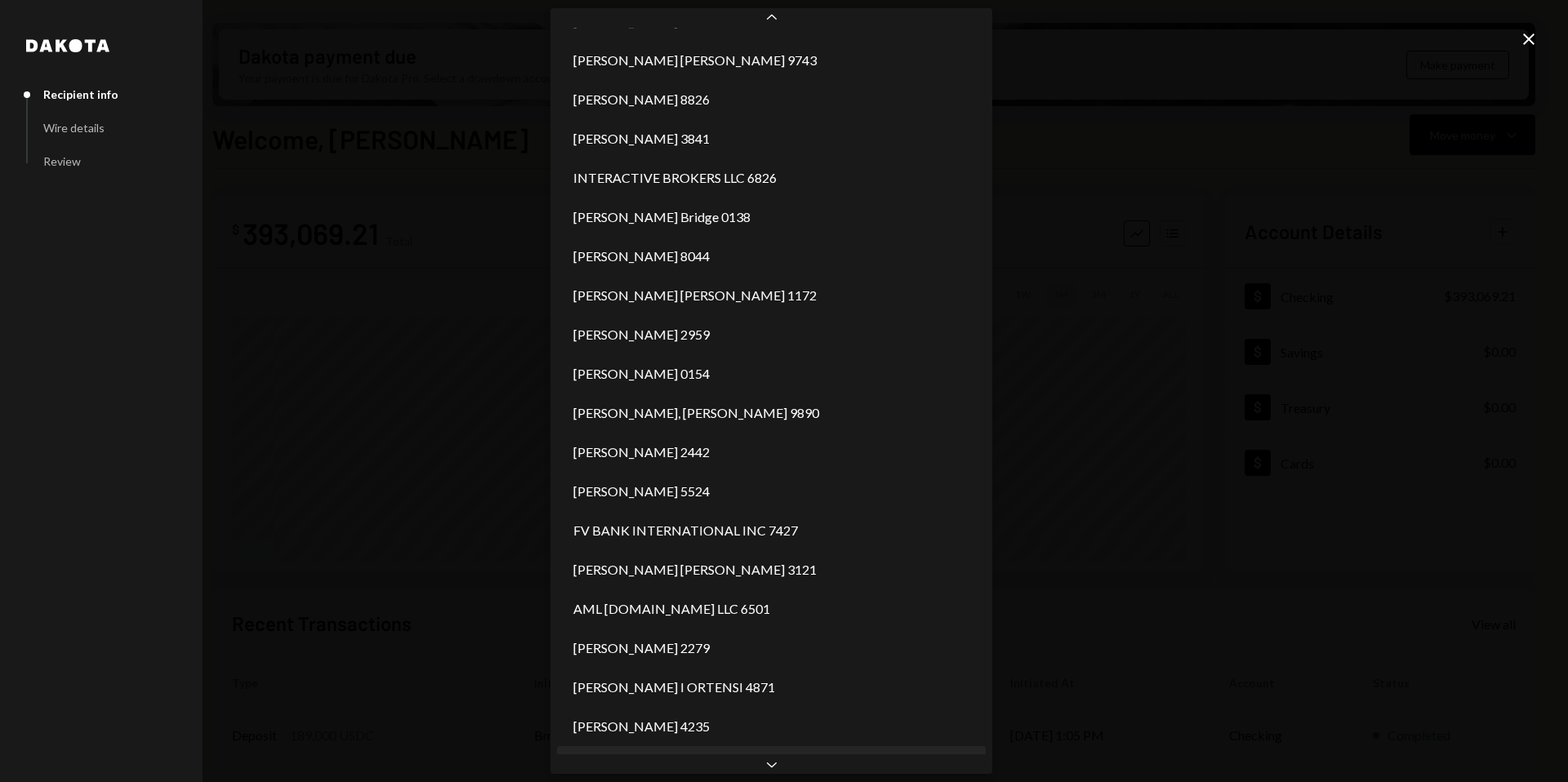
scroll to position [895, 0]
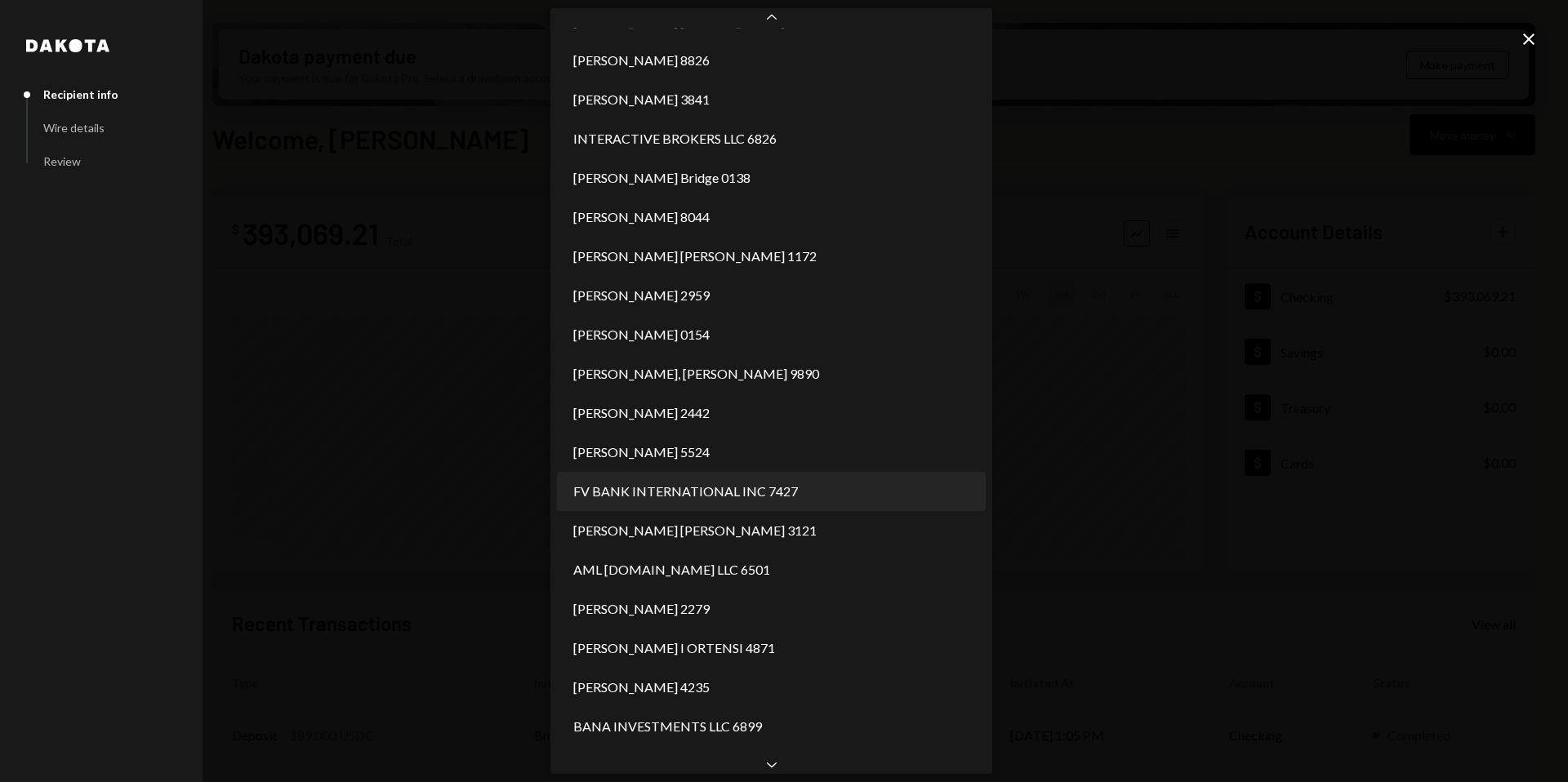
select select "**********"
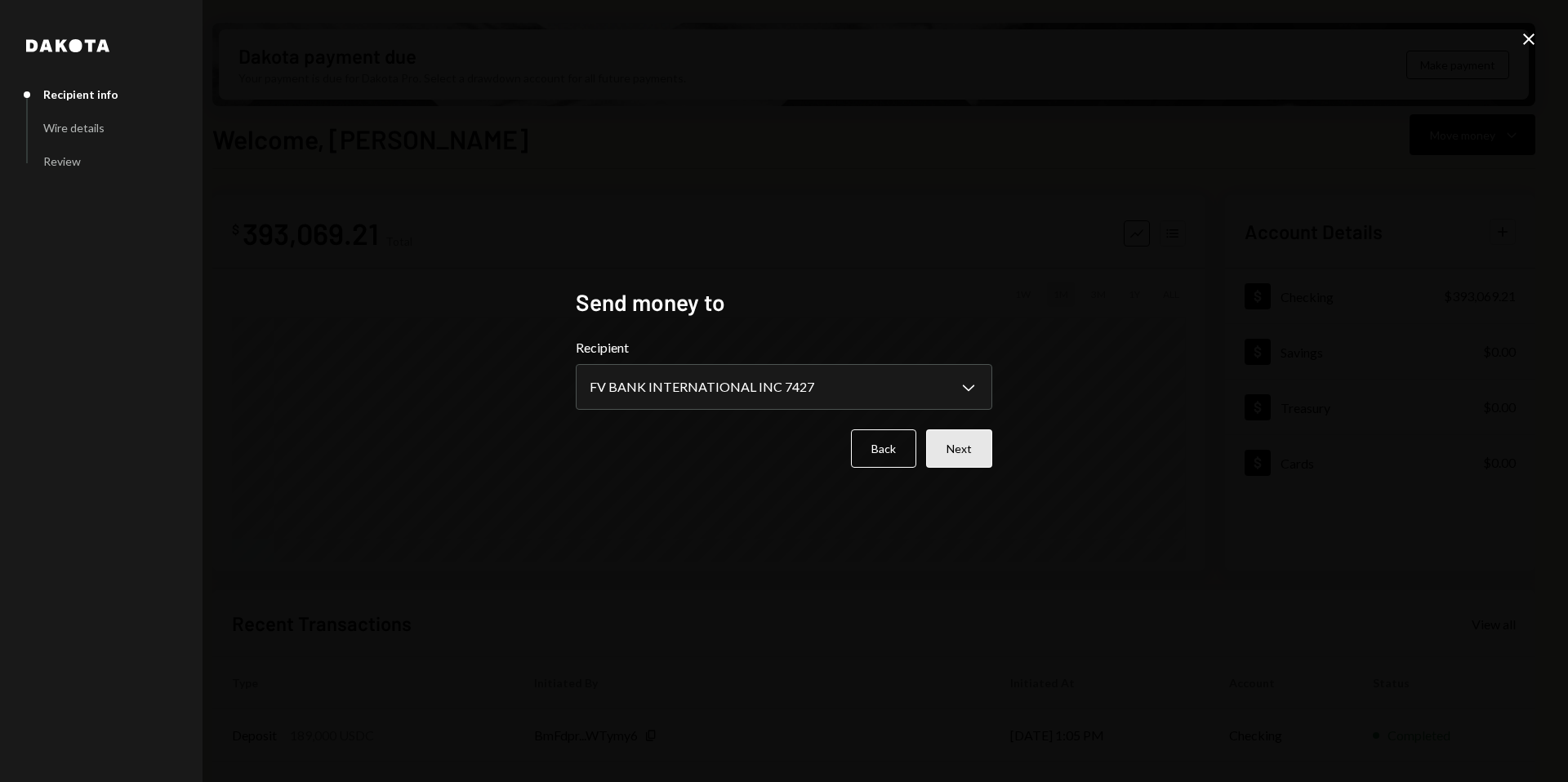
click at [964, 448] on button "Next" at bounding box center [959, 449] width 66 height 39
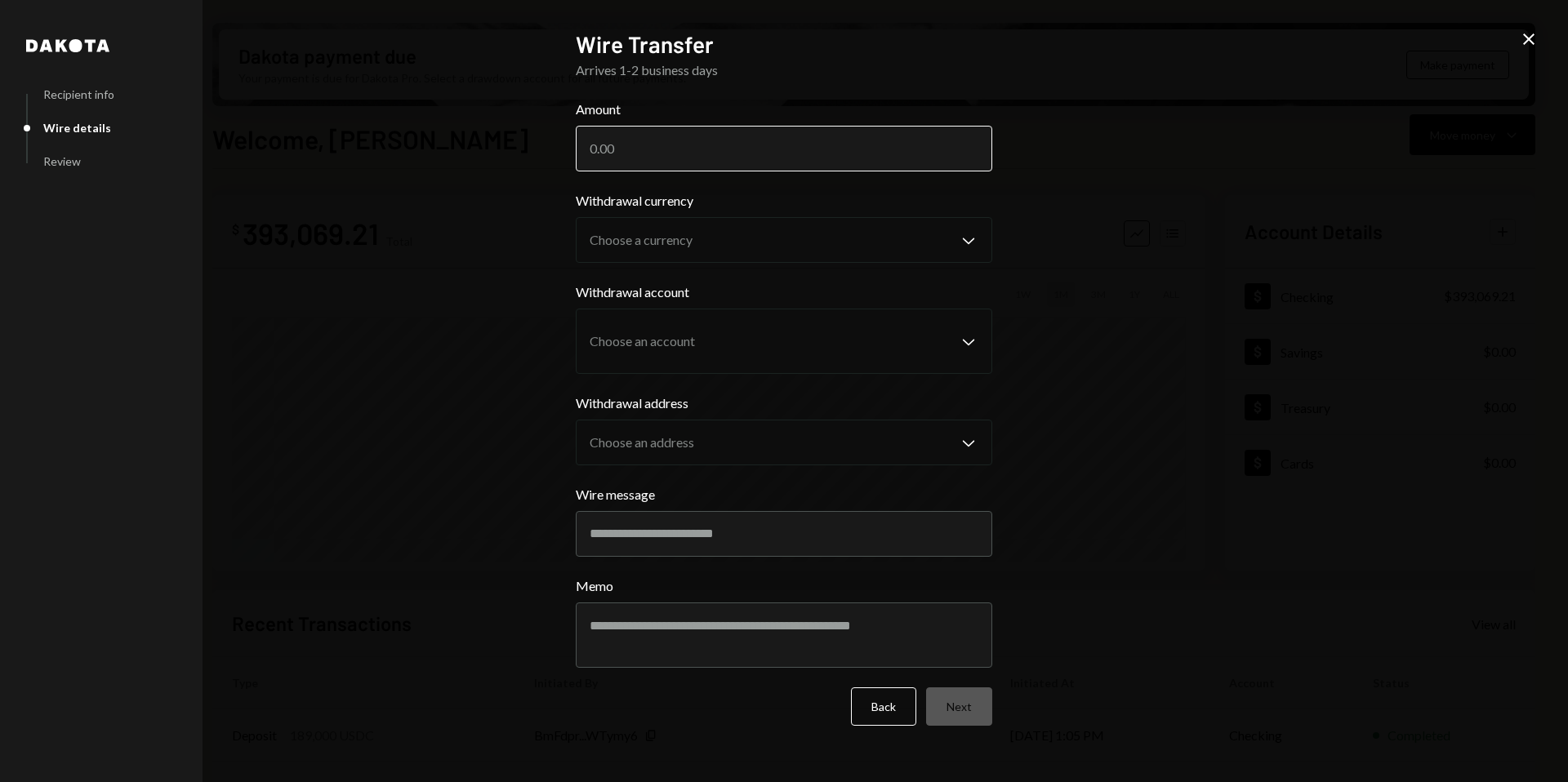
click at [766, 136] on input "Amount" at bounding box center [784, 148] width 416 height 46
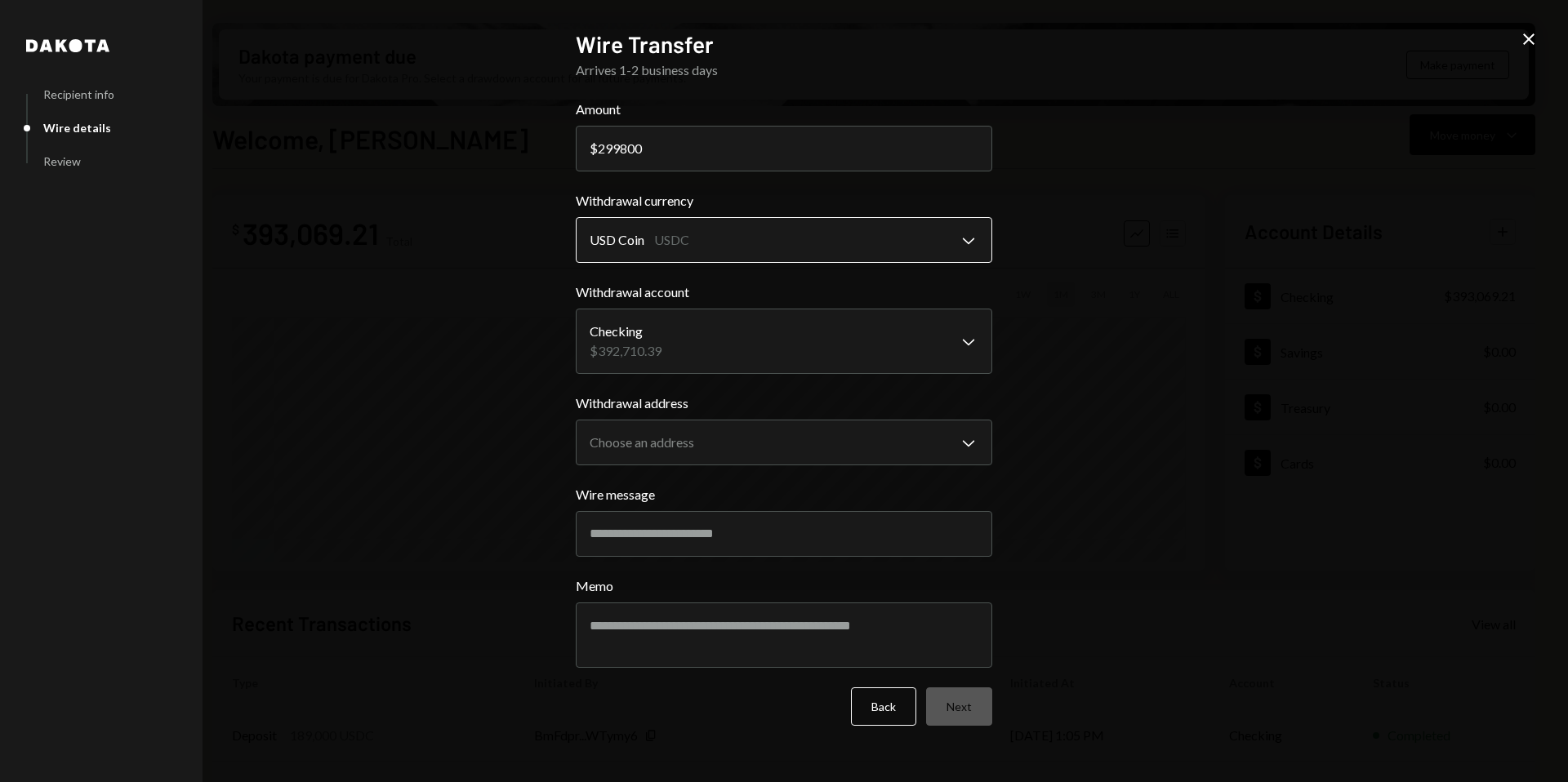
type input "299800"
click at [848, 240] on body "A Avantux Global S... Caret Down Home Home Inbox Inbox Activities Transactions …" at bounding box center [784, 391] width 1568 height 782
click at [808, 337] on body "A Avantux Global S... Caret Down Home Home Inbox Inbox Activities Transactions …" at bounding box center [784, 391] width 1568 height 782
click at [783, 444] on body "A Avantux Global S... Caret Down Home Home Inbox Inbox Activities Transactions …" at bounding box center [784, 391] width 1568 height 782
select select "**********"
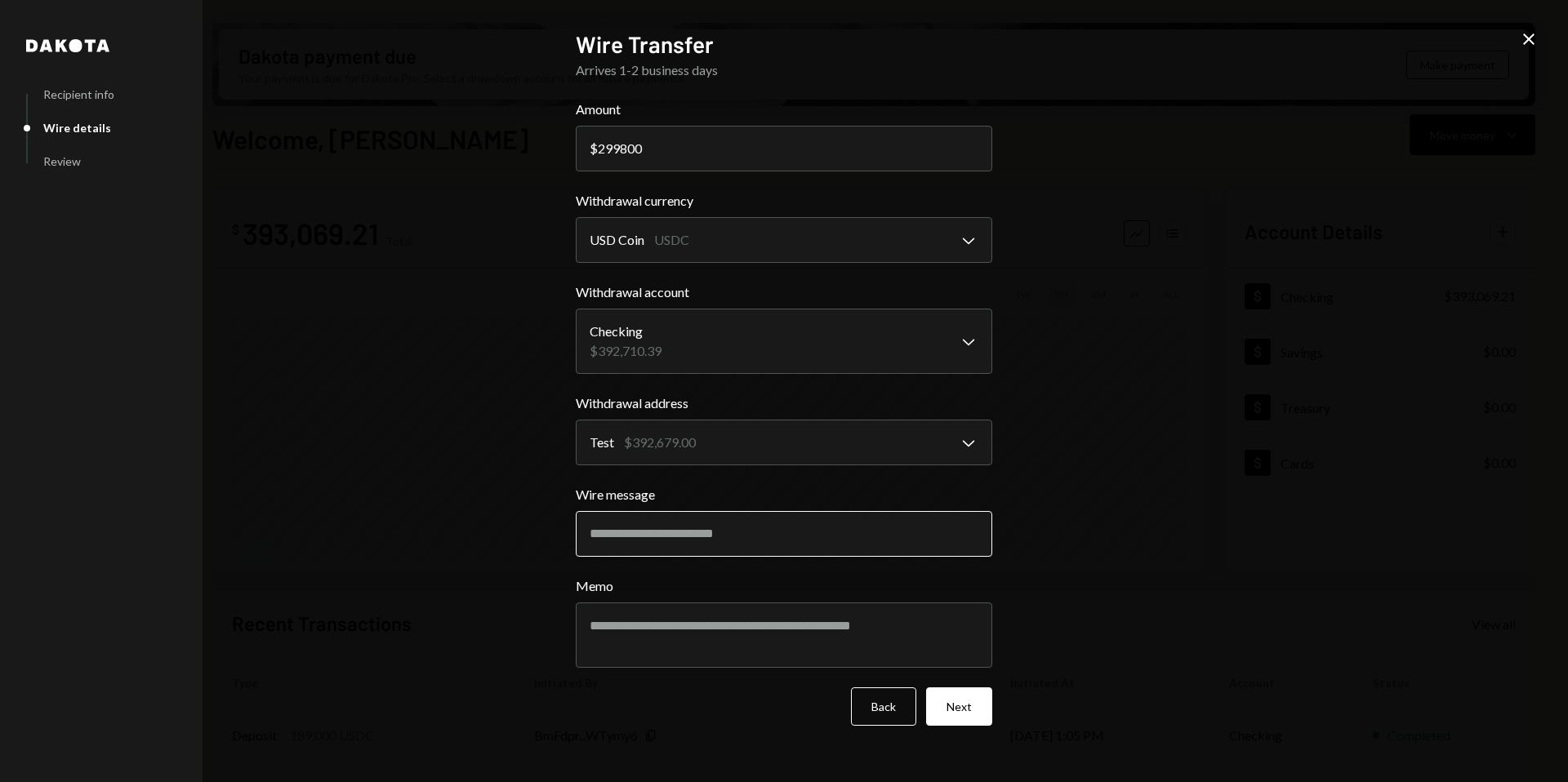
click at [713, 548] on input "Wire message" at bounding box center [784, 534] width 416 height 46
paste input "**********"
type input "**********"
click at [967, 702] on button "Next" at bounding box center [959, 707] width 66 height 39
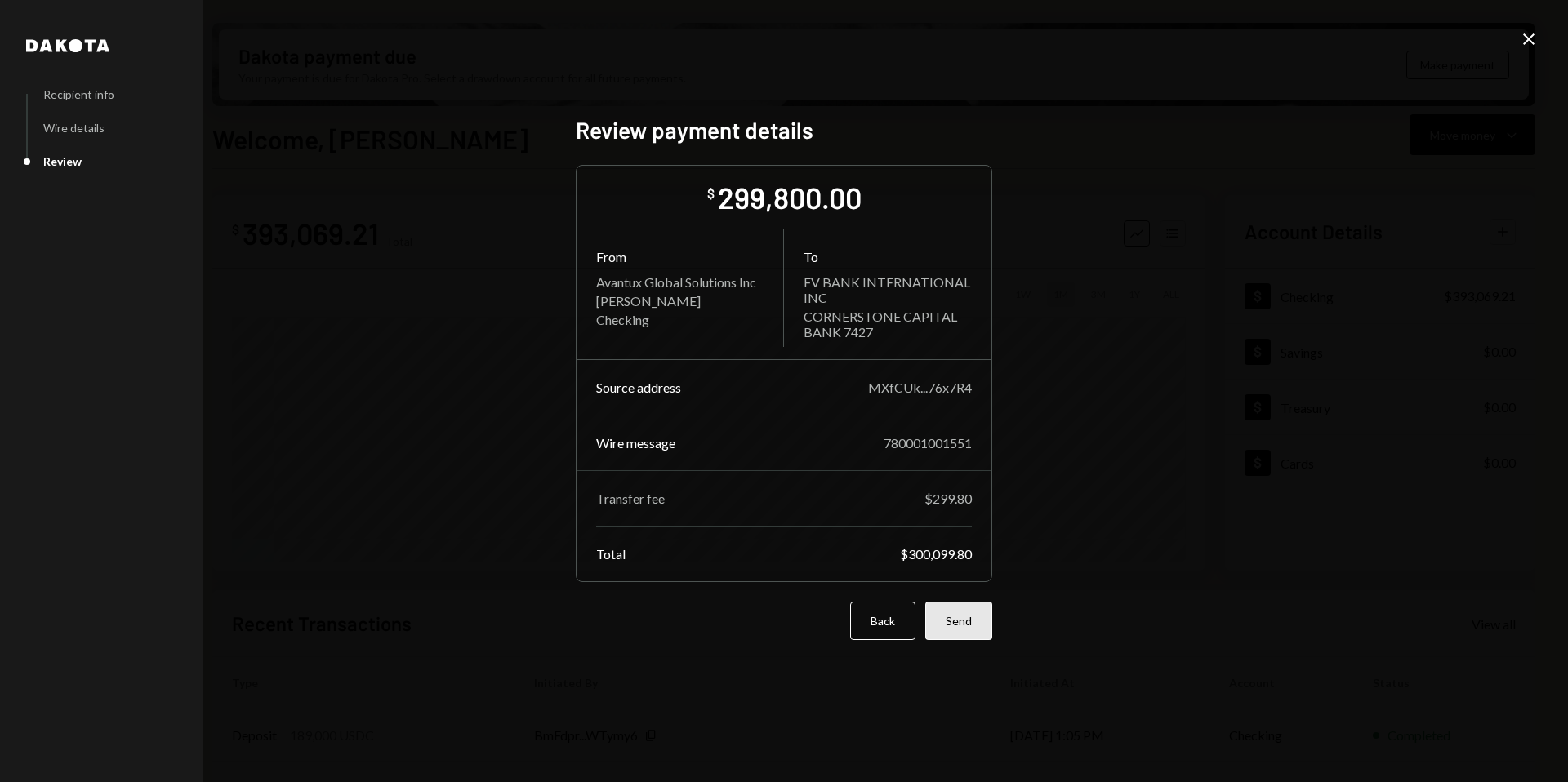
click at [964, 628] on button "Send" at bounding box center [959, 621] width 67 height 39
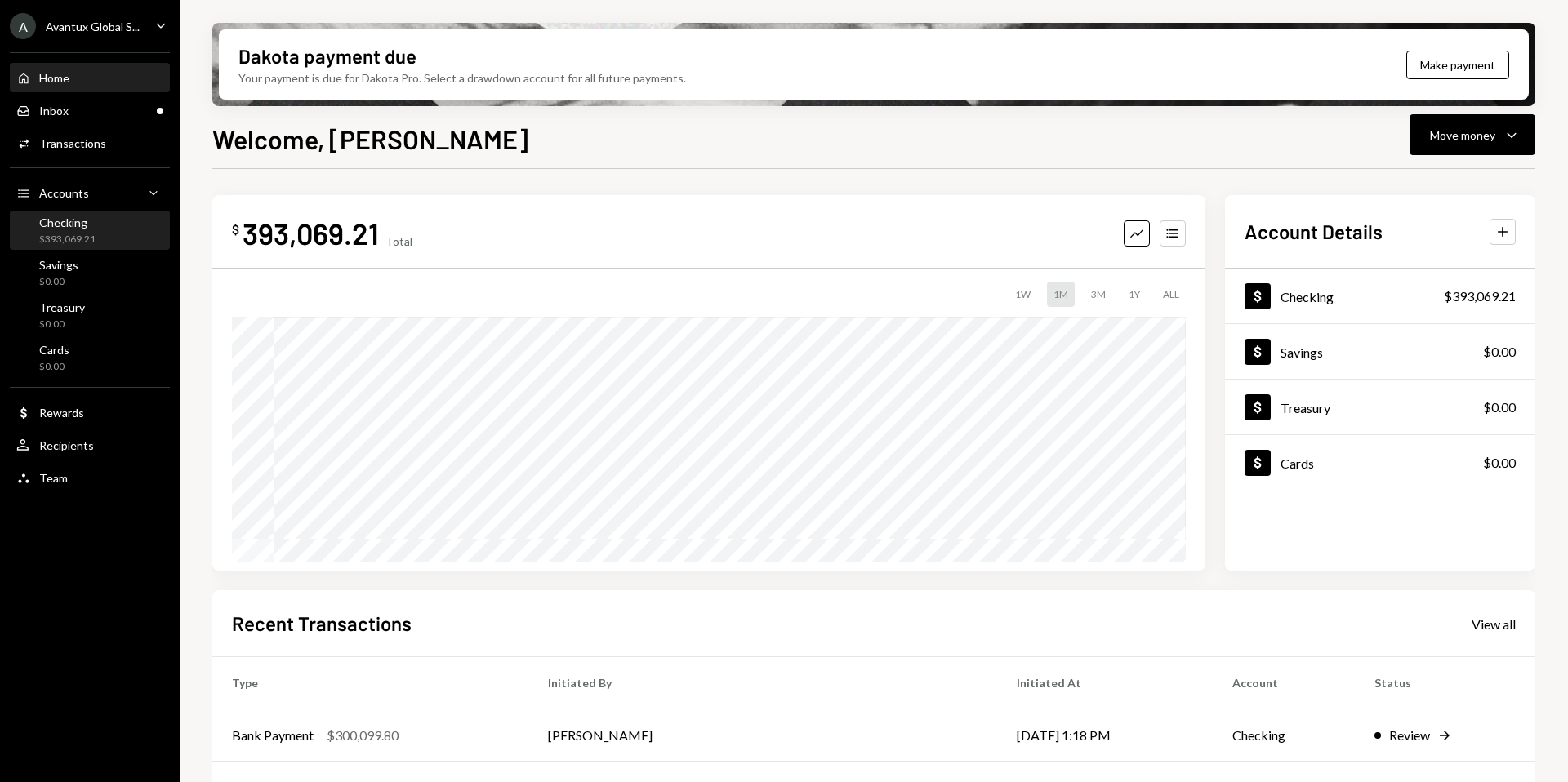
click at [91, 225] on div "Checking" at bounding box center [67, 223] width 56 height 14
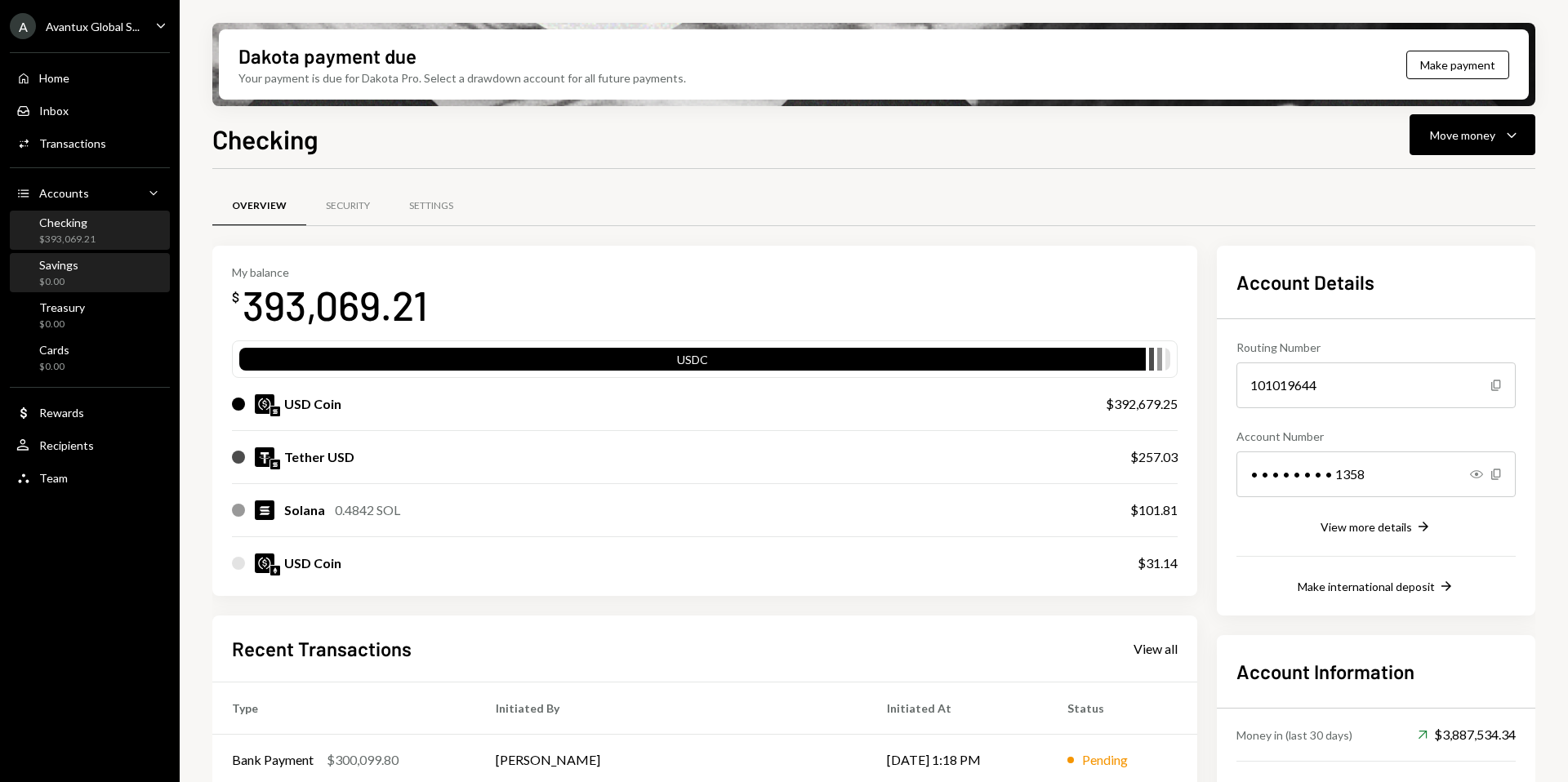
click at [82, 274] on div "Savings $0.00" at bounding box center [90, 273] width 147 height 31
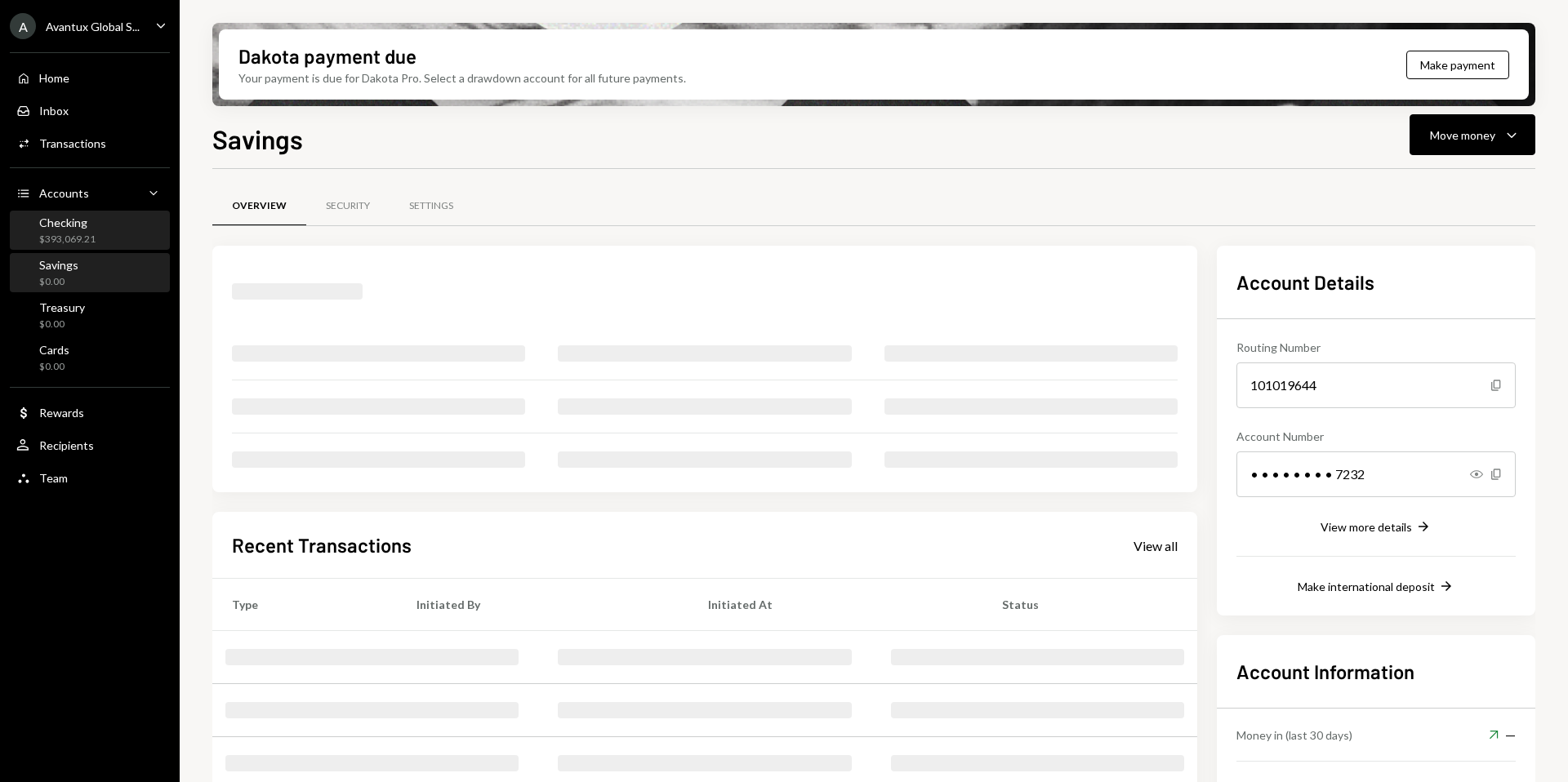
click at [85, 234] on div "$393,069.21" at bounding box center [67, 239] width 56 height 14
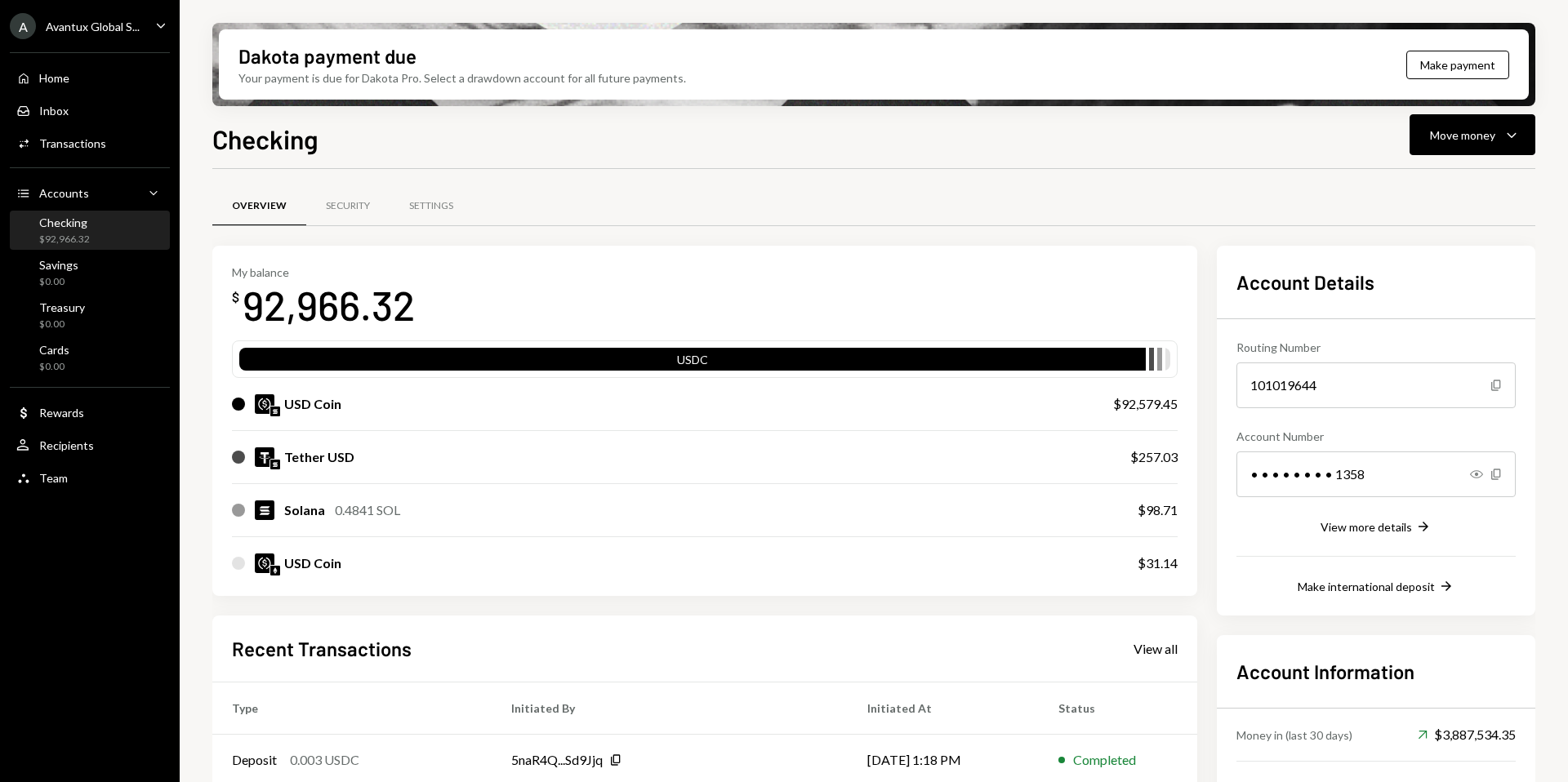
click at [88, 20] on div "Avantux Global S..." at bounding box center [93, 26] width 94 height 14
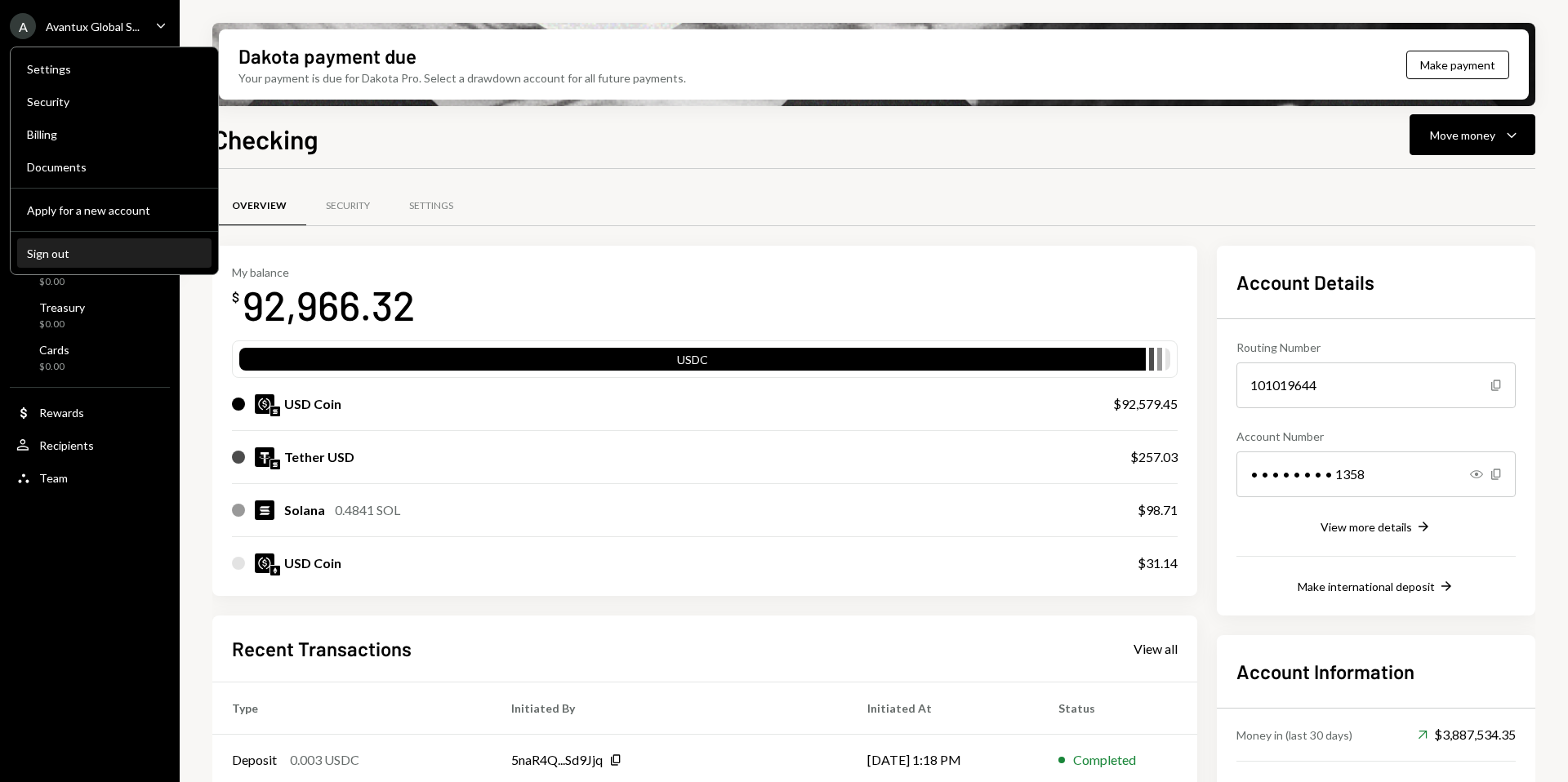
click at [106, 261] on button "Sign out" at bounding box center [114, 254] width 194 height 29
